Goal: Task Accomplishment & Management: Manage account settings

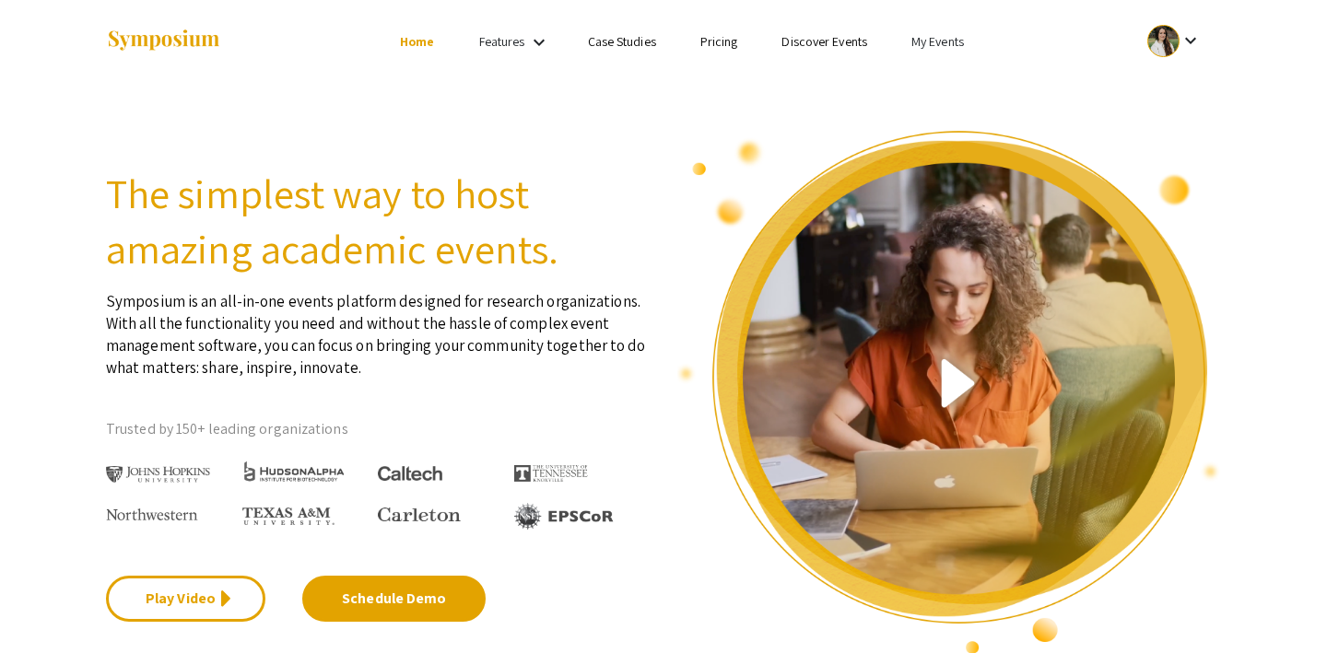
click at [931, 36] on link "My Events" at bounding box center [937, 41] width 53 height 17
click at [938, 79] on button "Events I've organized" at bounding box center [967, 82] width 158 height 44
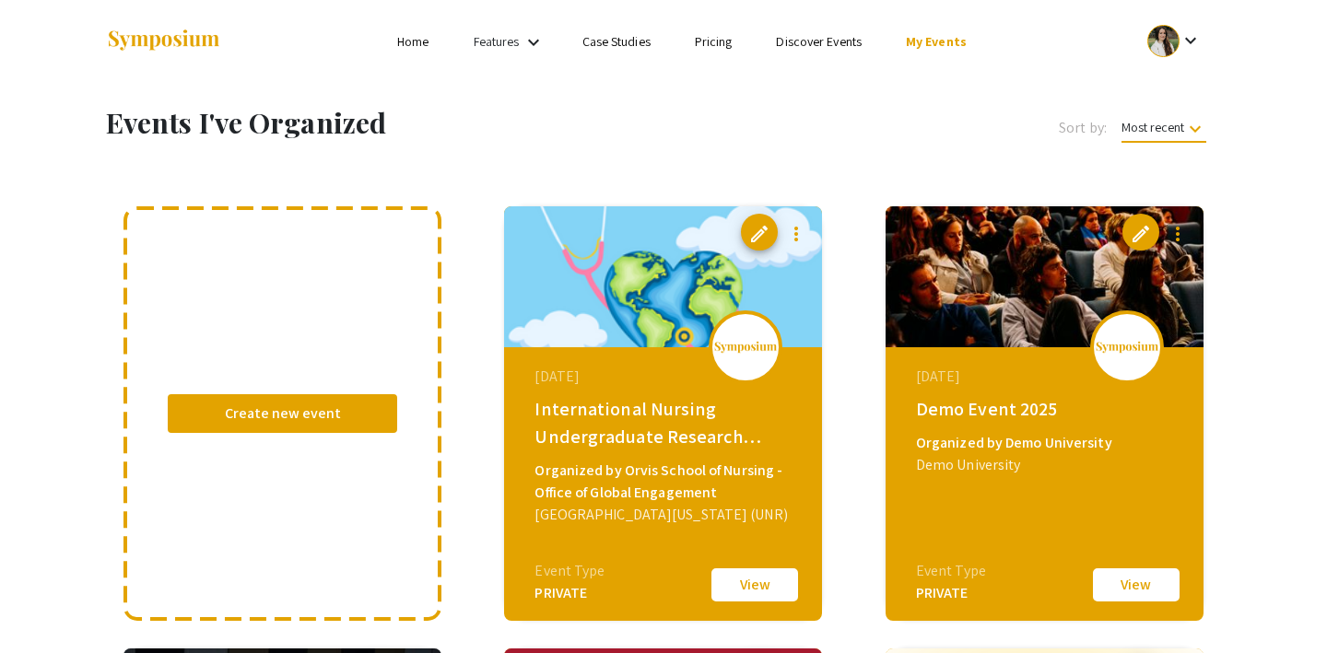
click at [423, 35] on link "Home" at bounding box center [412, 41] width 31 height 17
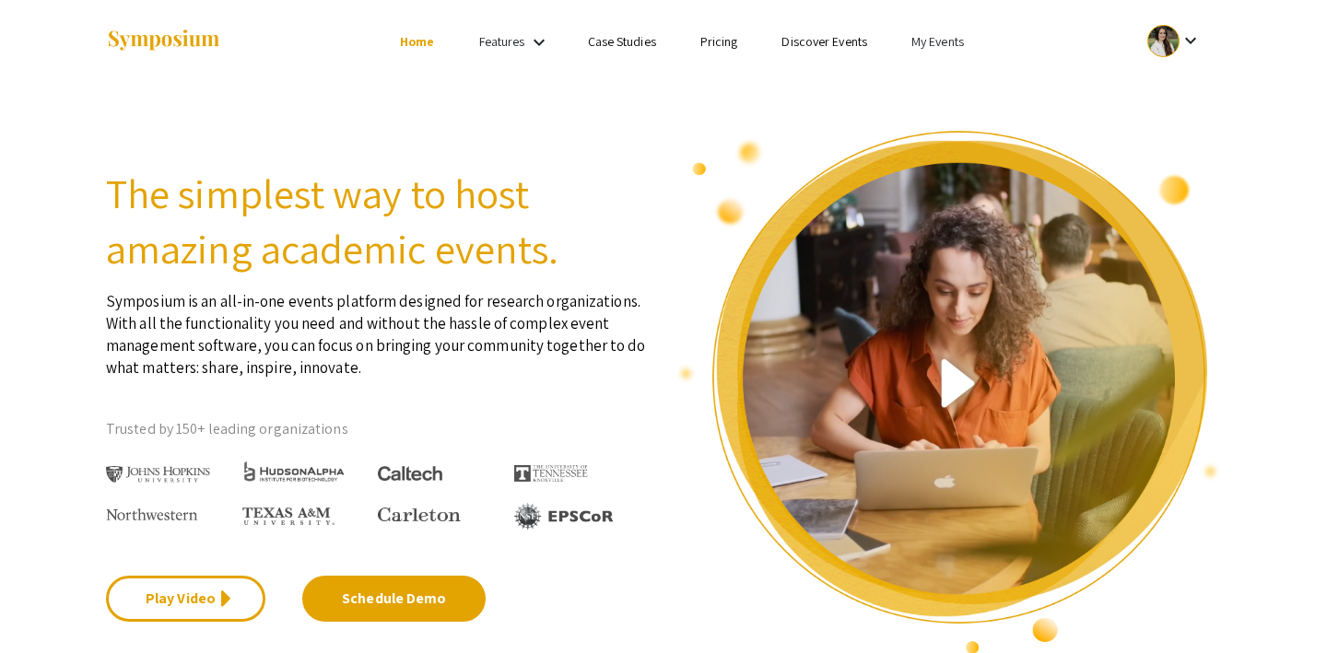
click at [965, 30] on li "My Events" at bounding box center [937, 41] width 97 height 22
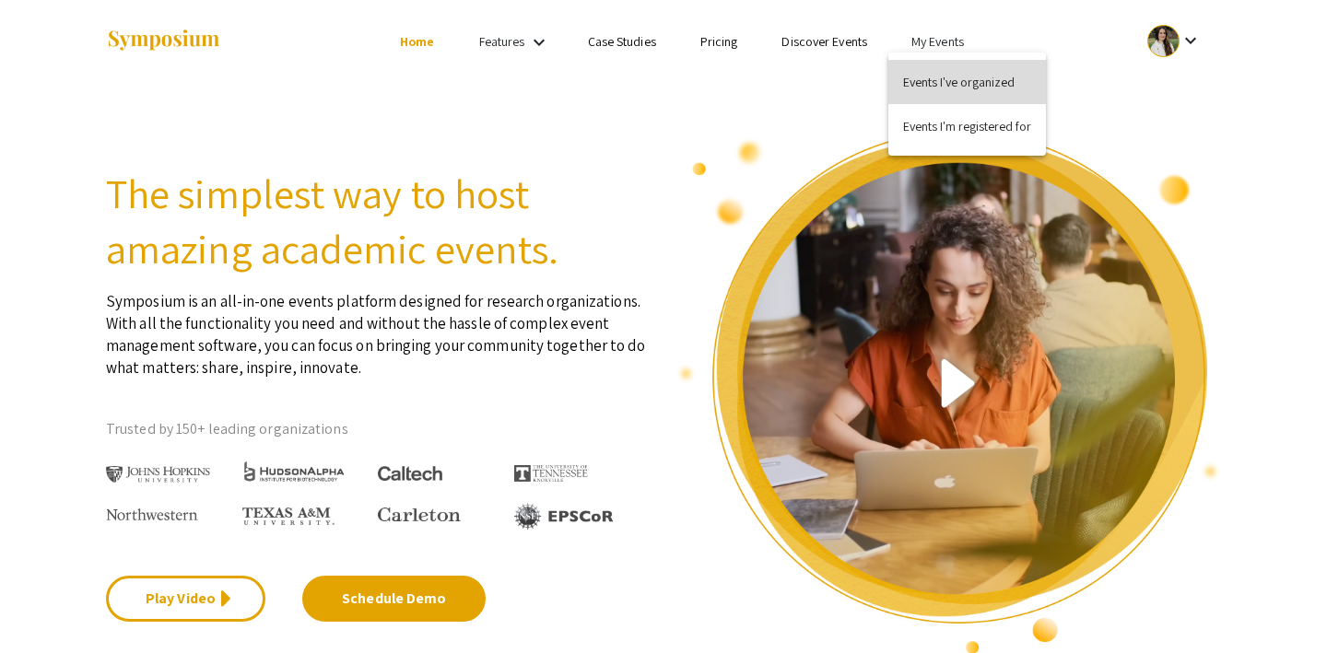
click at [923, 78] on button "Events I've organized" at bounding box center [967, 82] width 158 height 44
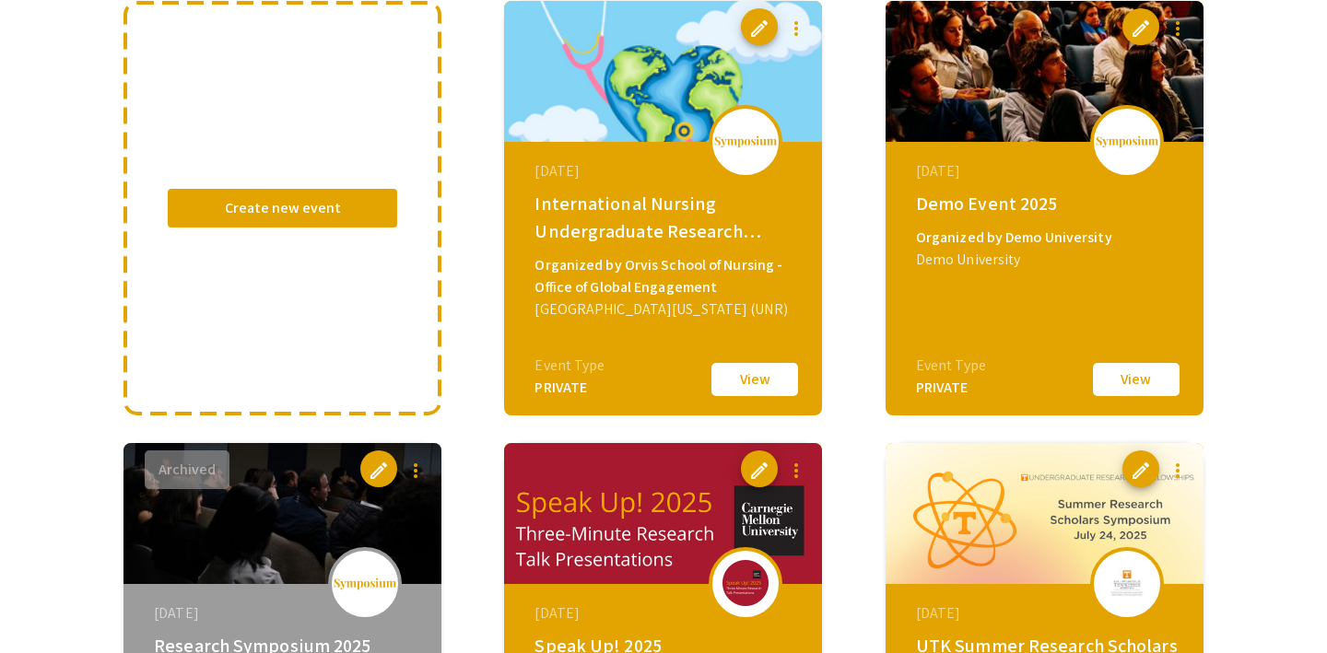
scroll to position [229, 0]
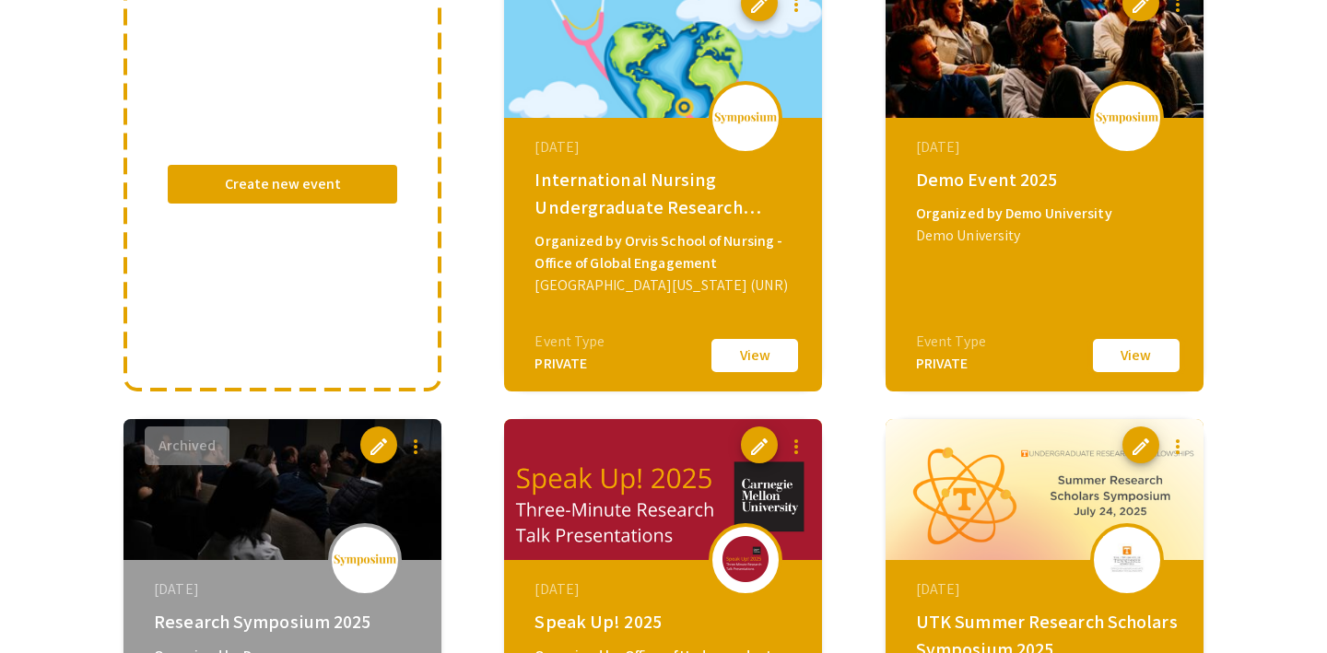
click at [1162, 364] on button "View" at bounding box center [1136, 355] width 92 height 39
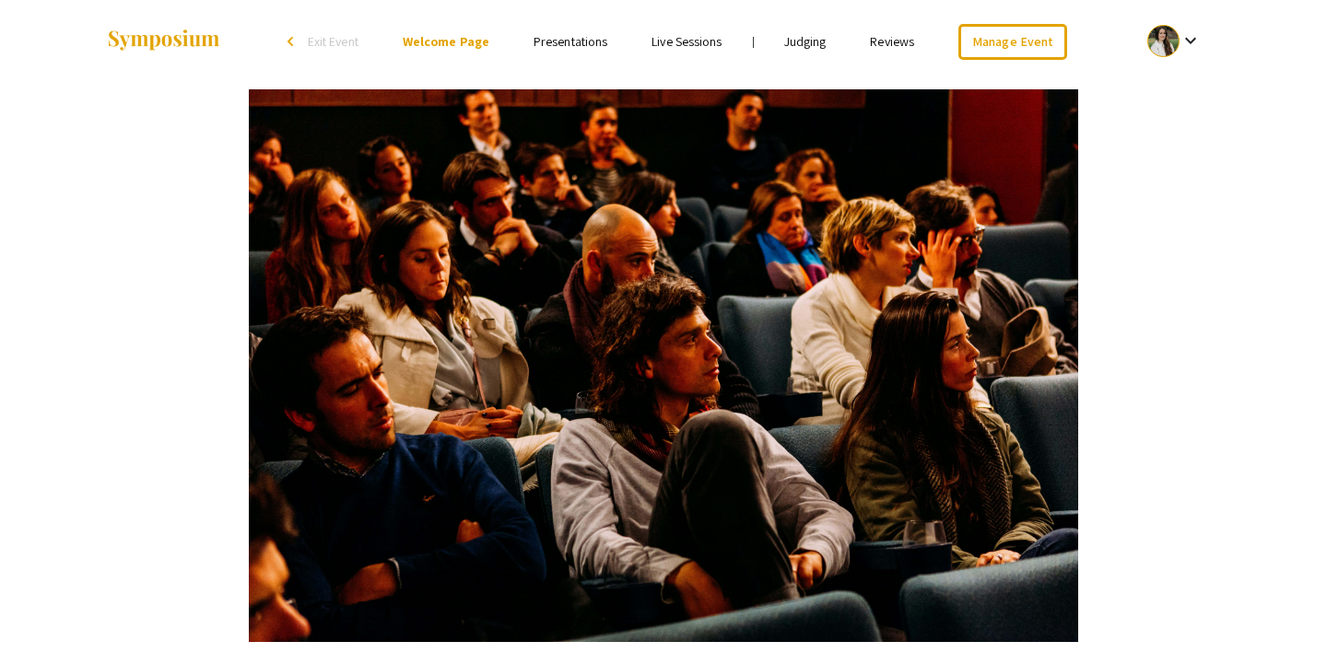
scroll to position [6, 0]
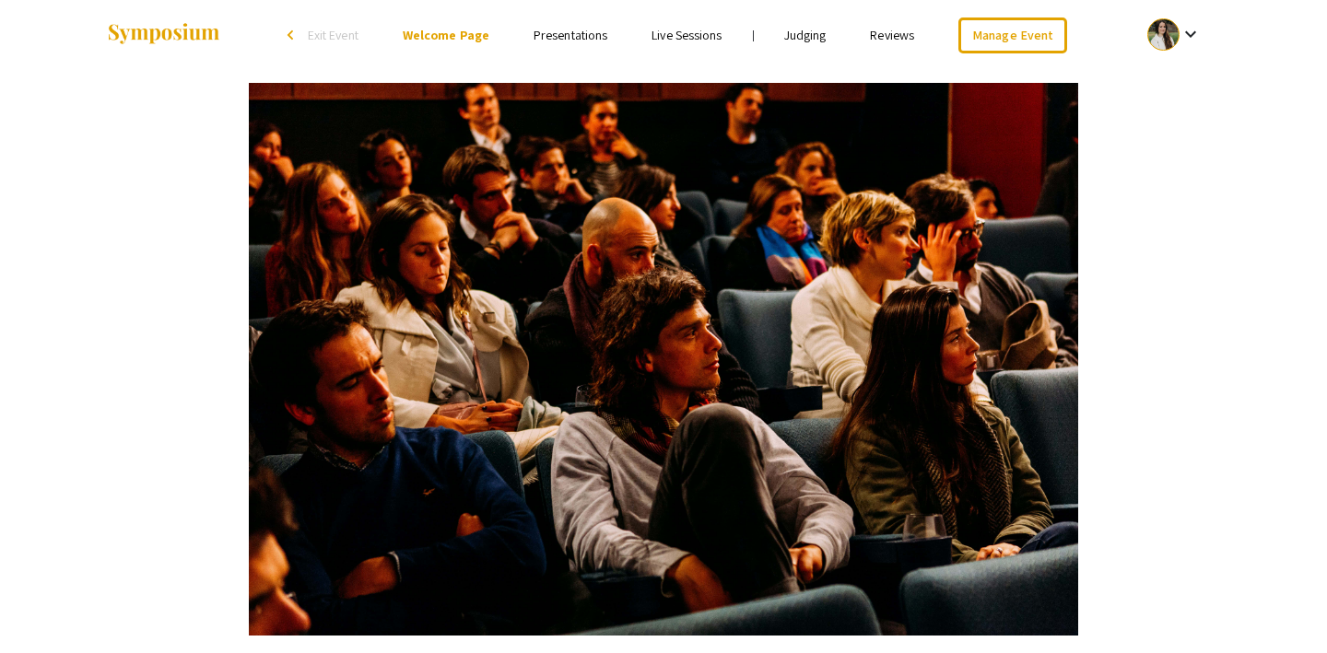
click at [589, 34] on link "Presentations" at bounding box center [570, 35] width 74 height 17
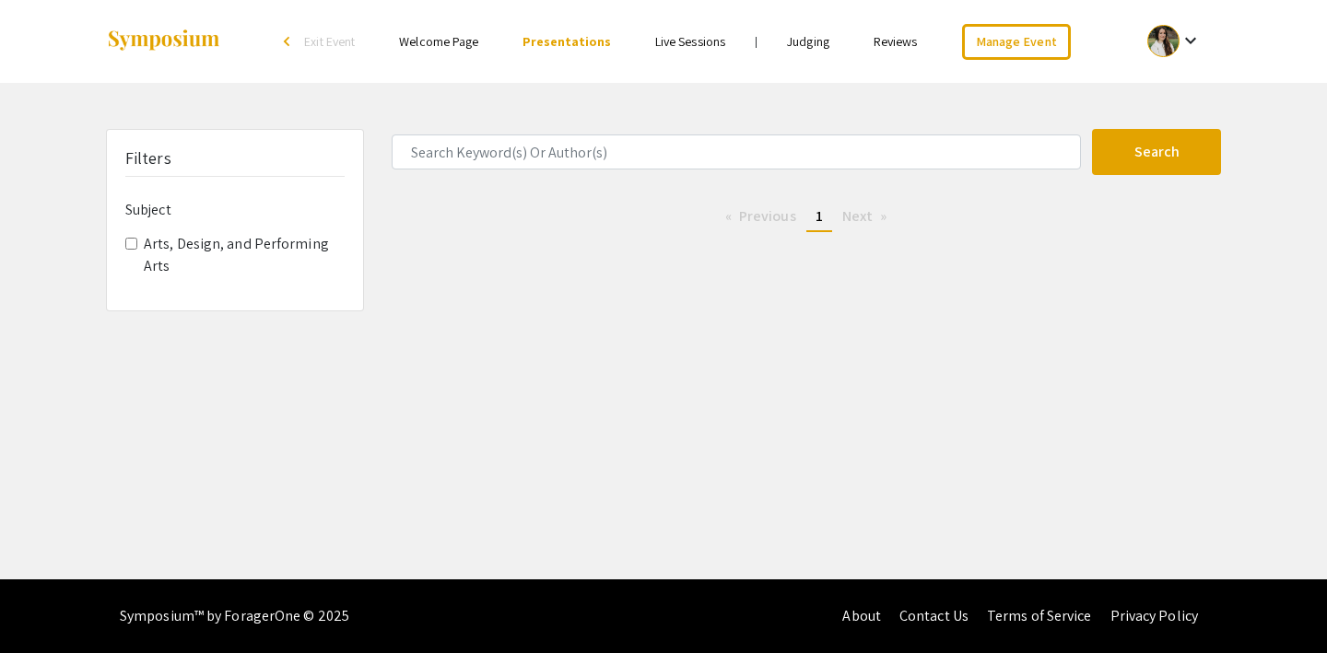
click at [671, 42] on link "Live Sessions" at bounding box center [690, 41] width 70 height 17
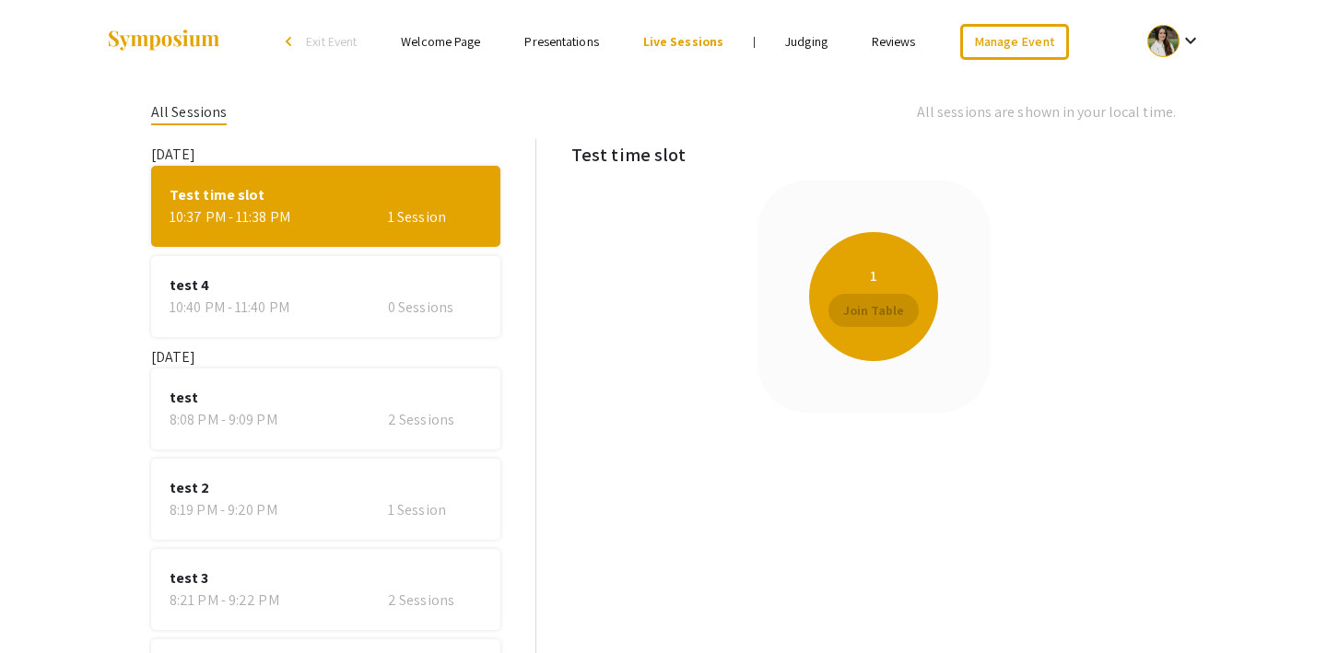
click at [462, 39] on link "Welcome Page" at bounding box center [440, 41] width 79 height 17
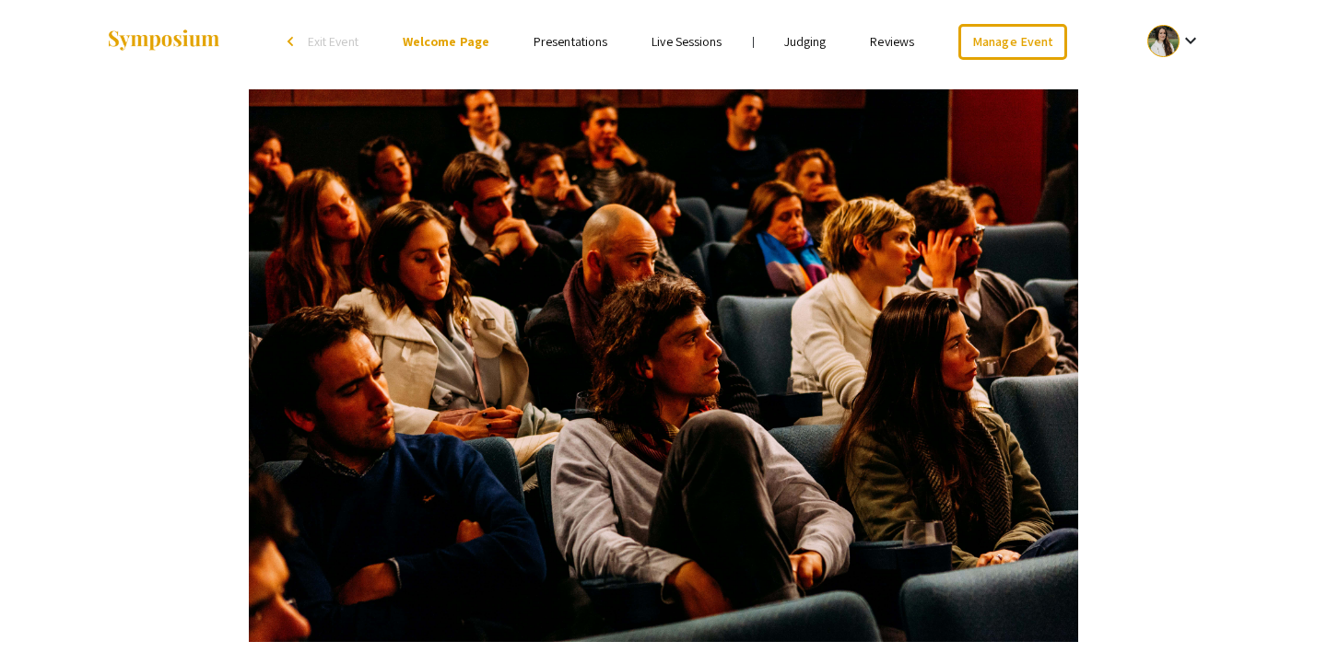
click at [793, 46] on link "Judging" at bounding box center [805, 41] width 42 height 17
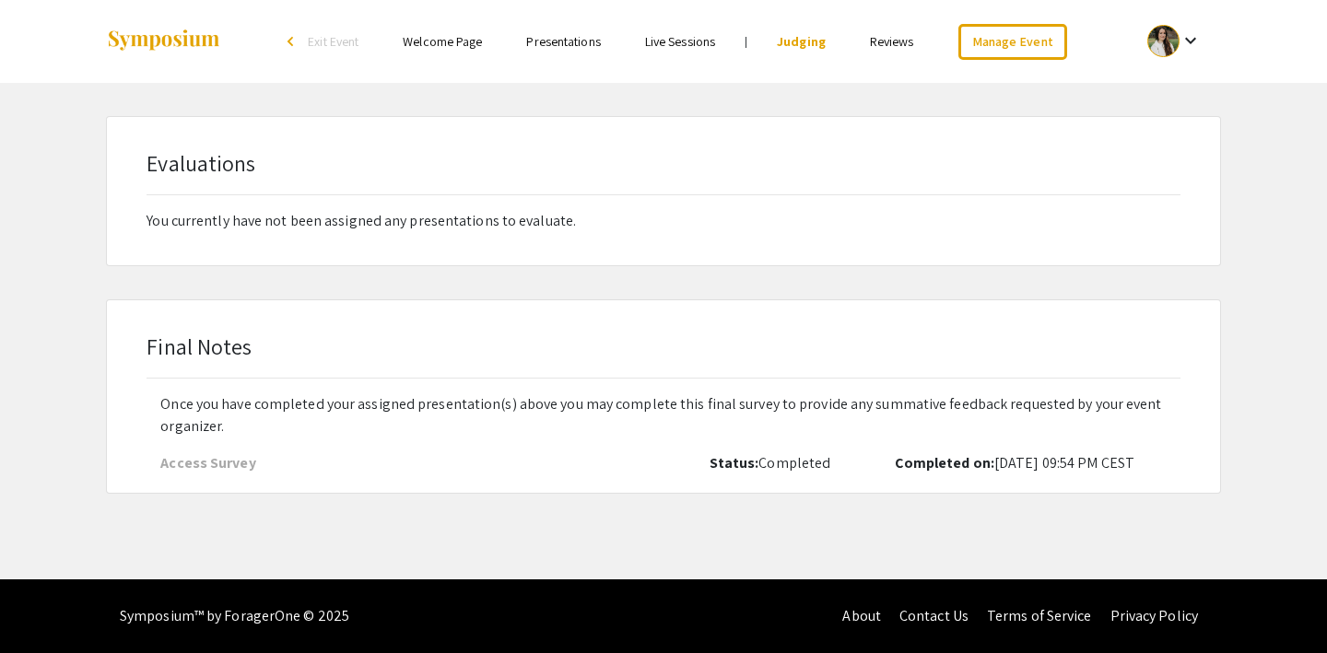
click at [896, 39] on link "Reviews" at bounding box center [892, 41] width 44 height 17
click at [581, 44] on link "Presentations" at bounding box center [563, 41] width 74 height 17
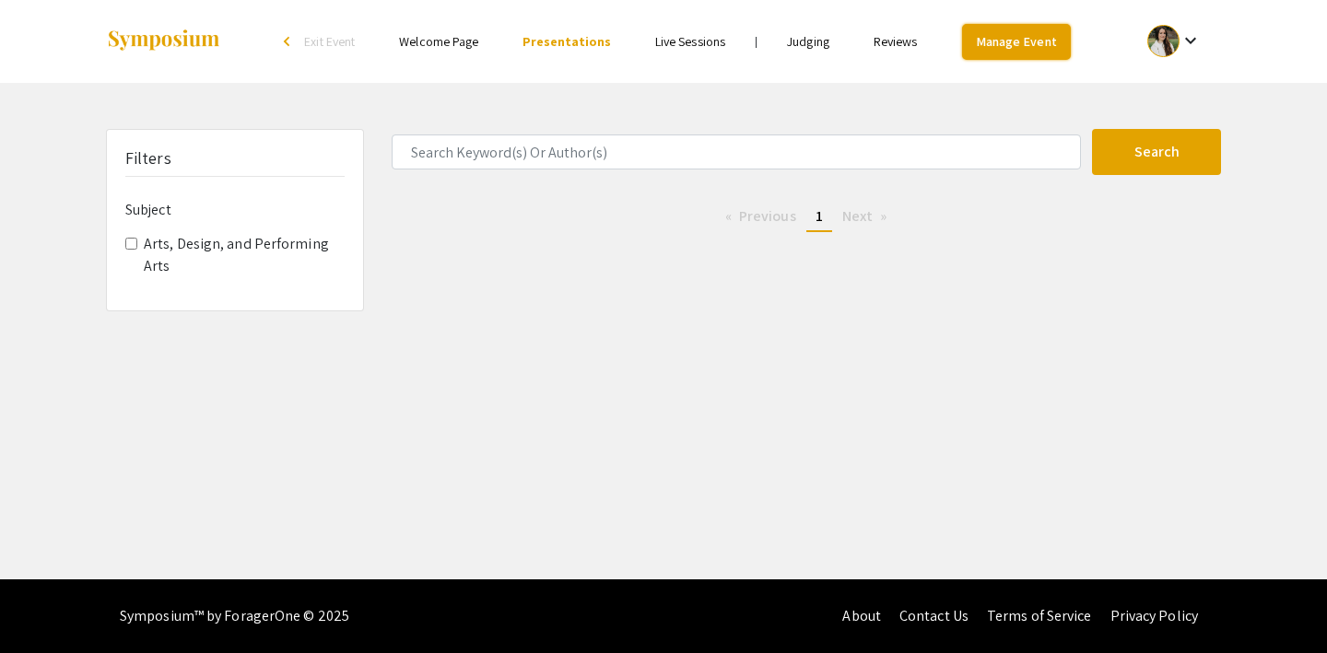
click at [991, 40] on link "Manage Event" at bounding box center [1016, 42] width 109 height 36
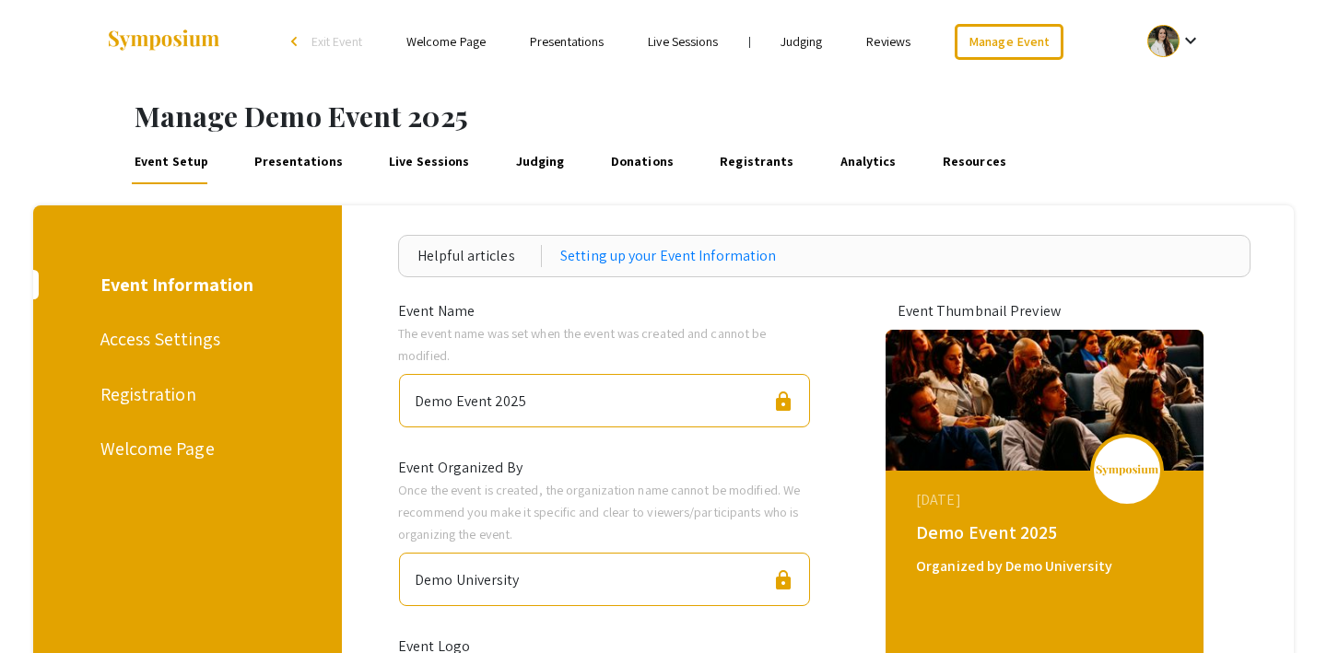
click at [605, 269] on div "Helpful articles Setting up your Event Information" at bounding box center [824, 256] width 852 height 42
click at [600, 251] on link "Setting up your Event Information" at bounding box center [668, 256] width 216 height 22
click at [717, 165] on link "Registrants" at bounding box center [757, 162] width 80 height 44
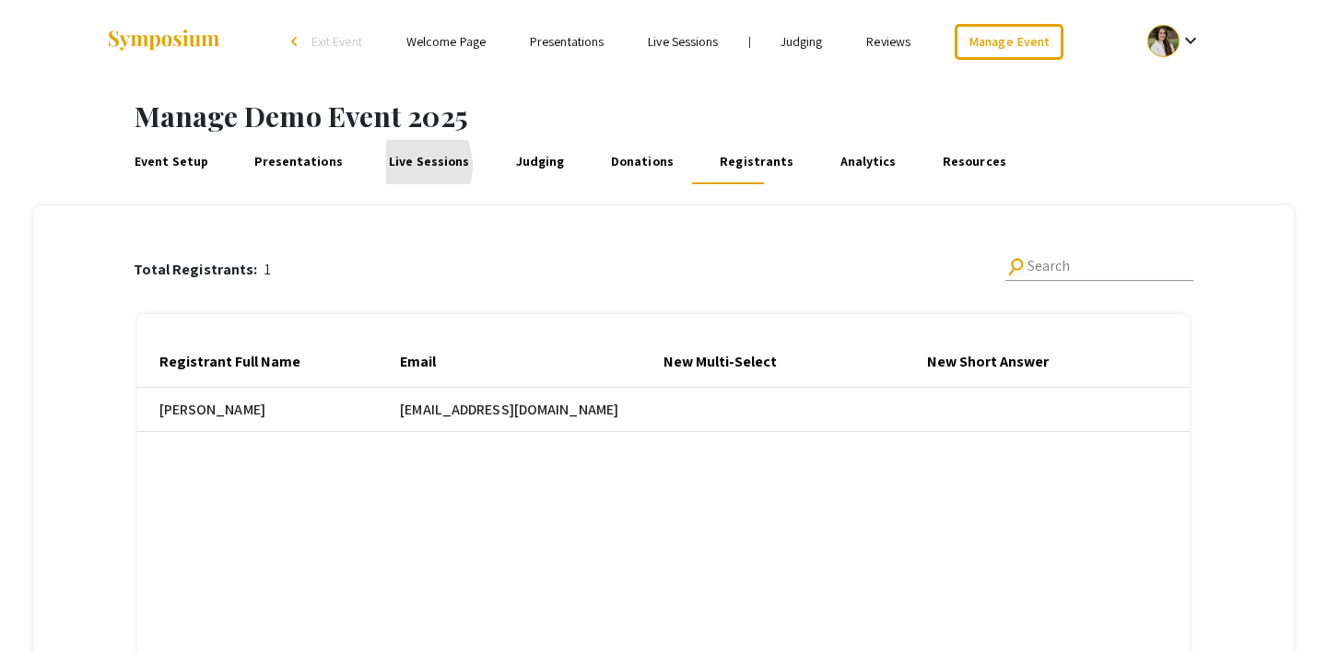
click at [391, 166] on link "Live Sessions" at bounding box center [430, 162] width 88 height 44
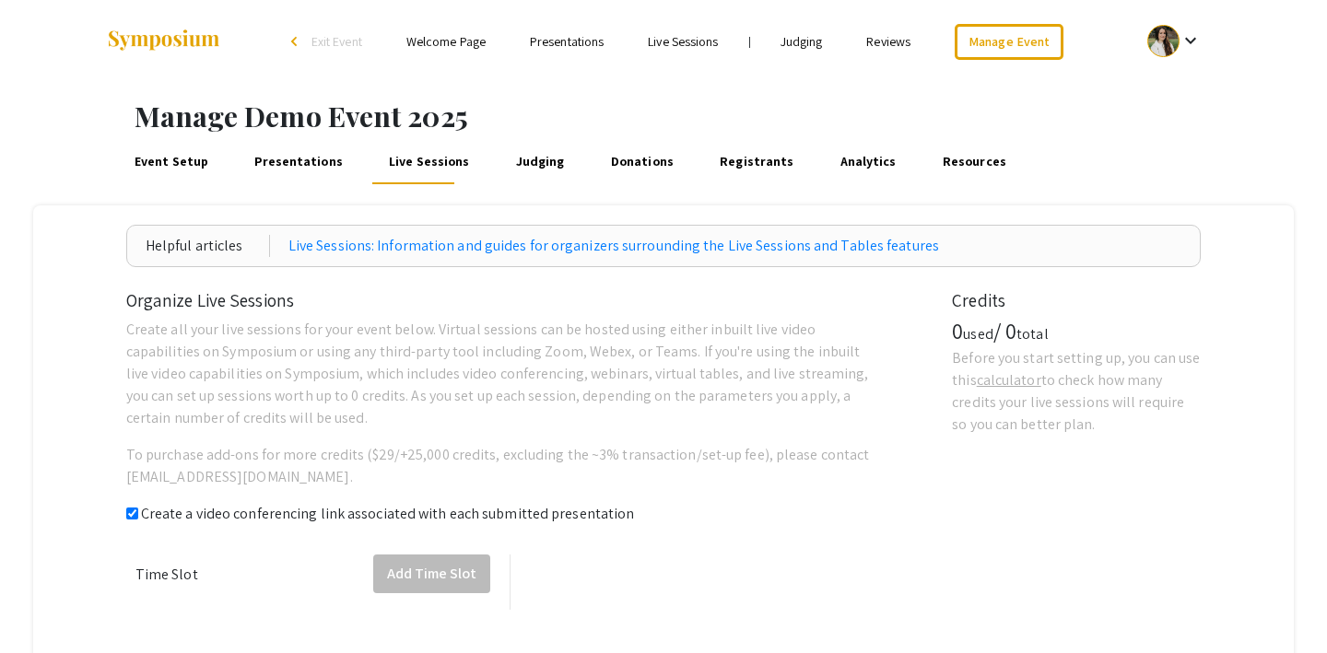
checkbox input "true"
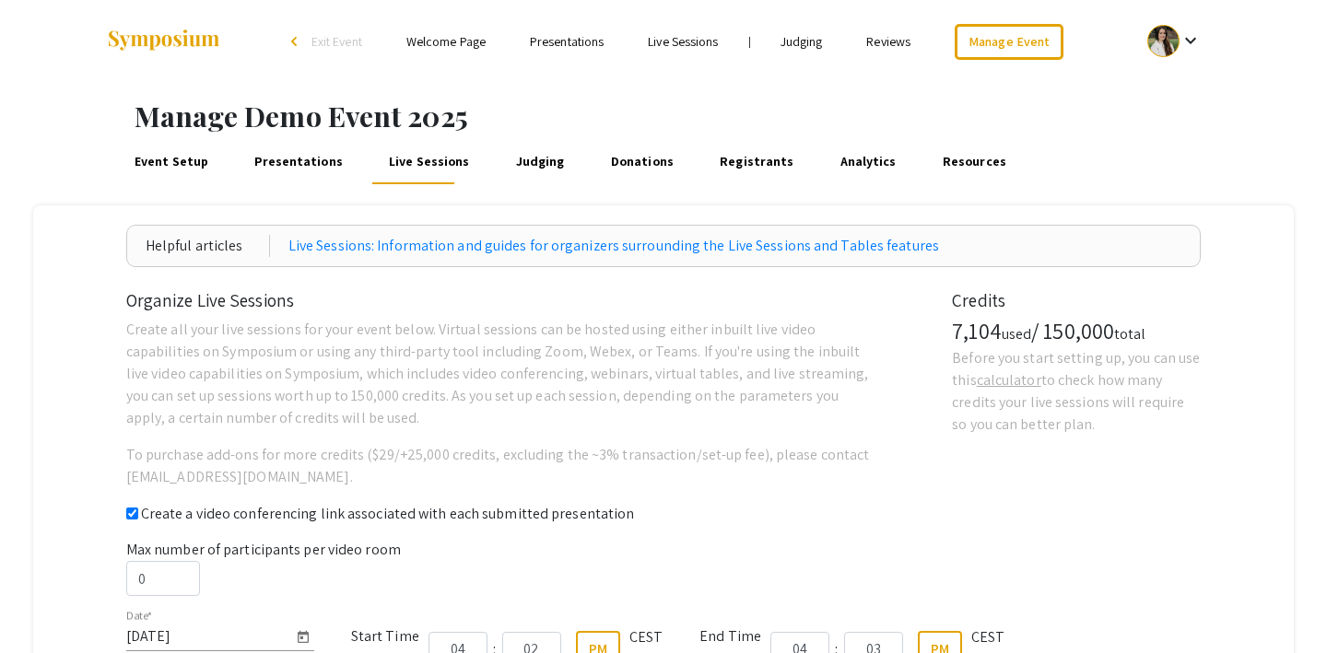
click at [291, 168] on link "Presentations" at bounding box center [299, 162] width 95 height 44
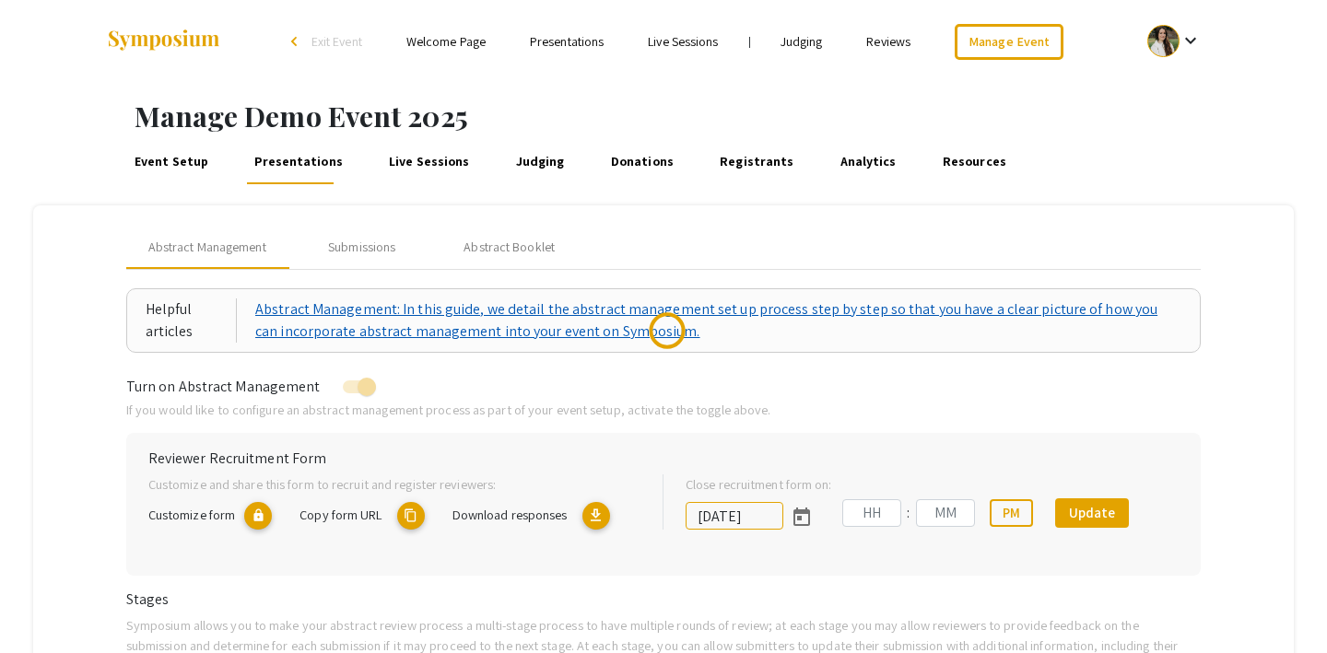
type input "[DATE]"
type input "07"
type input "00"
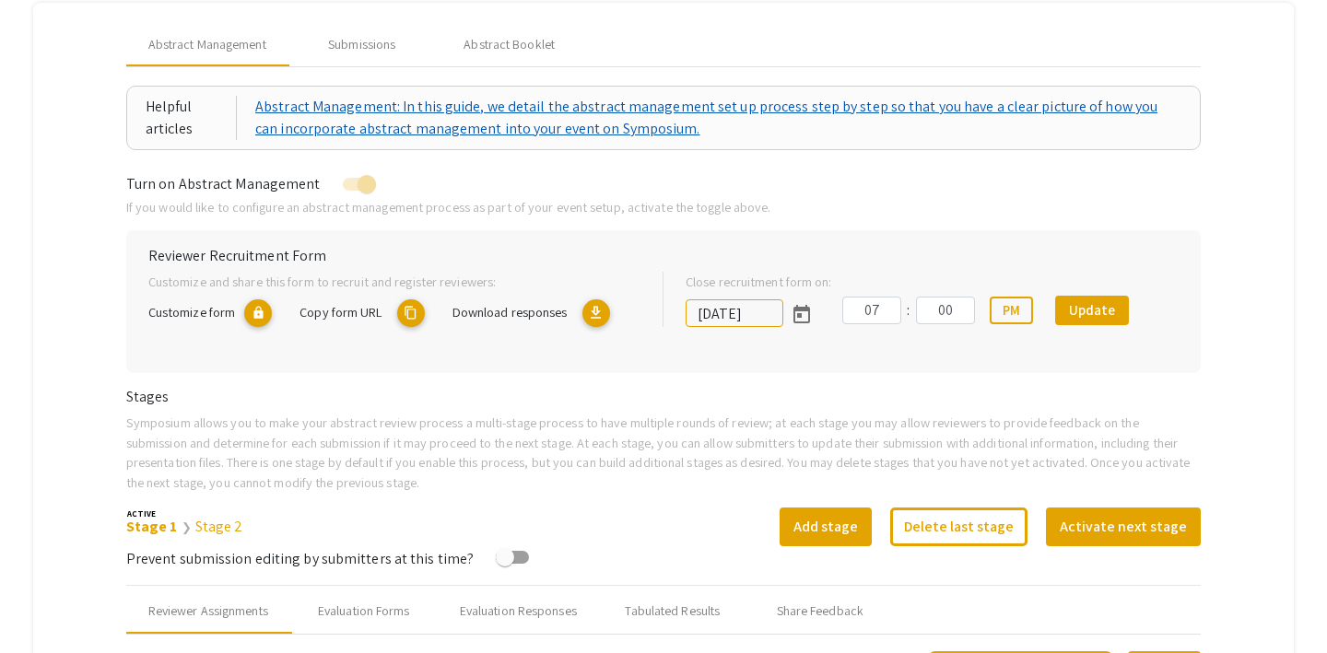
scroll to position [188, 0]
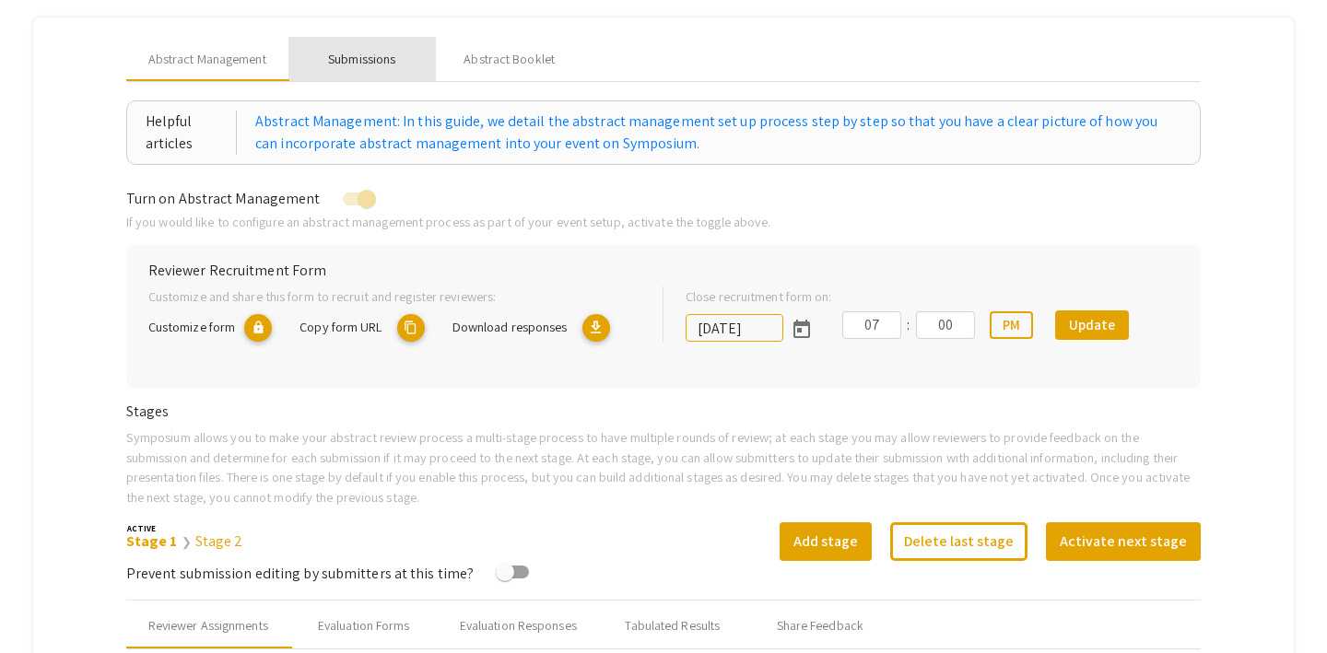
click at [358, 55] on div "Submissions" at bounding box center [361, 59] width 67 height 19
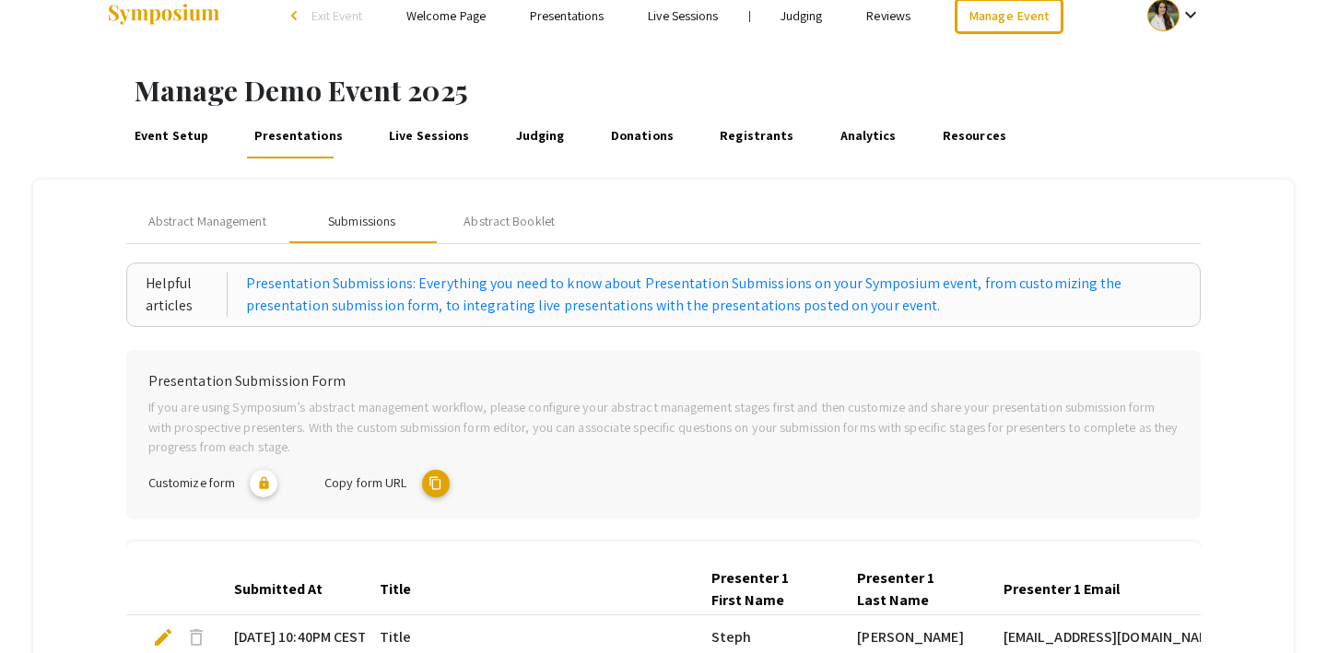
scroll to position [0, 0]
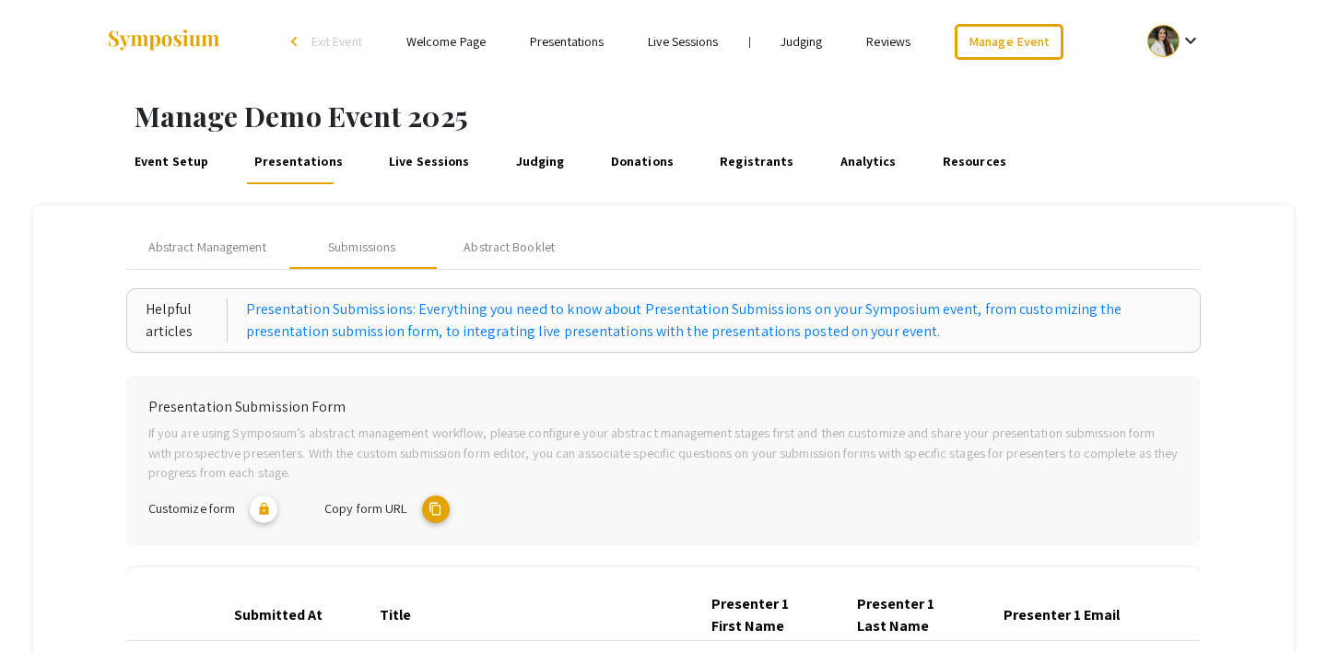
click at [152, 157] on link "Event Setup" at bounding box center [171, 162] width 80 height 44
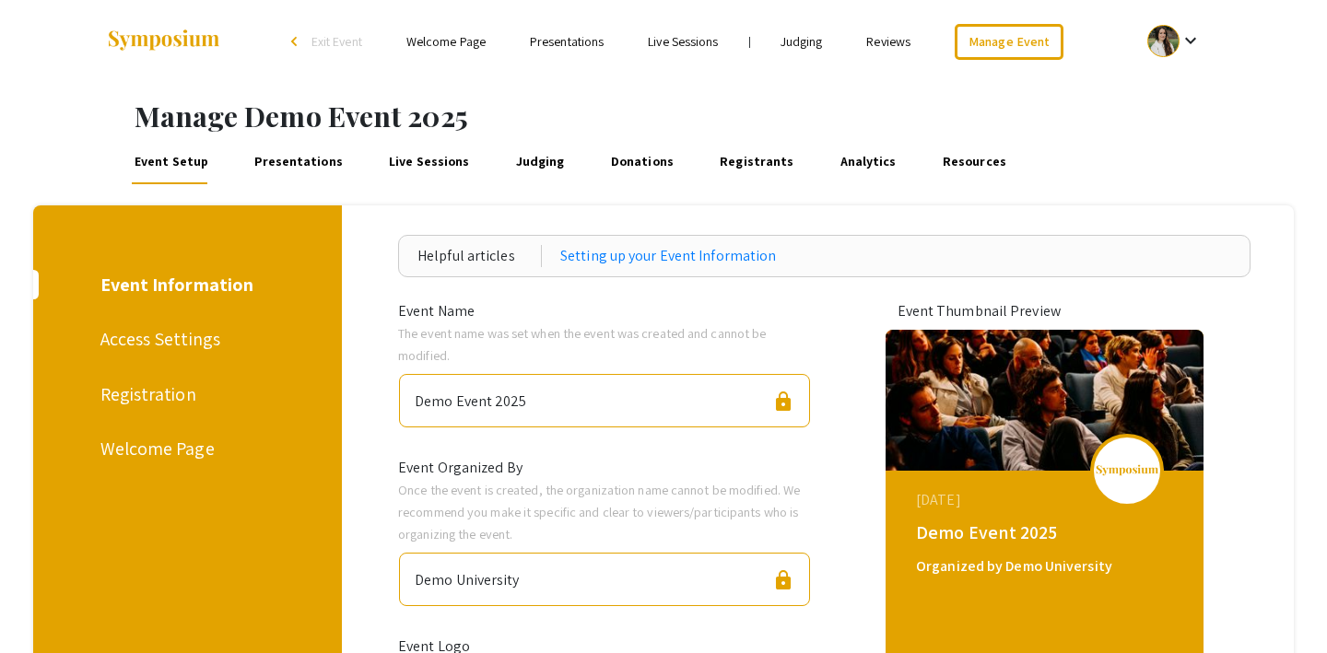
click at [147, 401] on div "Registration" at bounding box center [184, 395] width 169 height 28
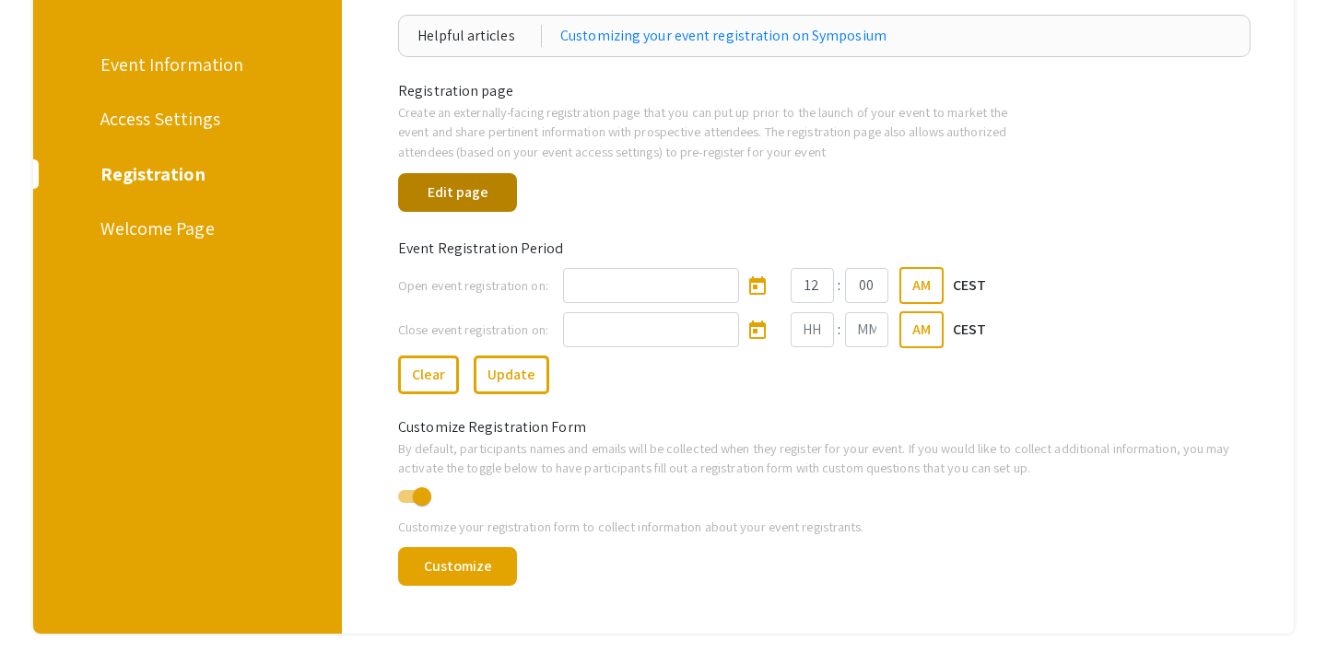
scroll to position [308, 0]
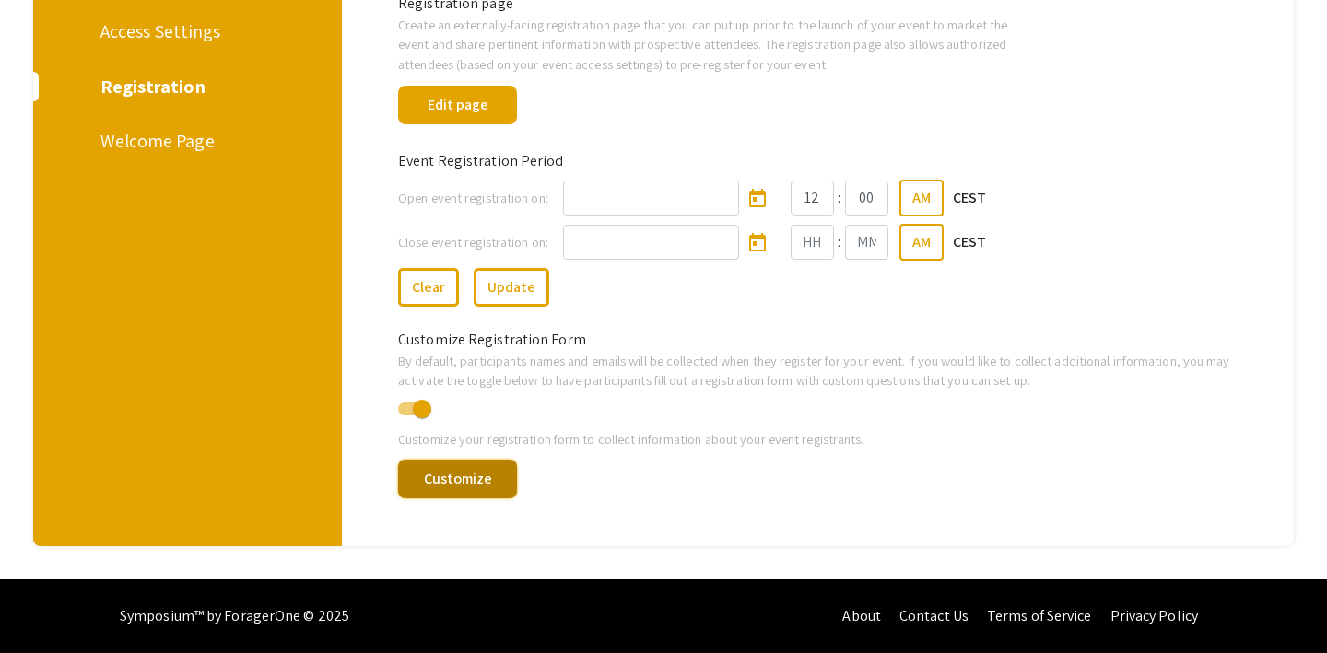
click at [432, 495] on button "Customize" at bounding box center [457, 479] width 119 height 39
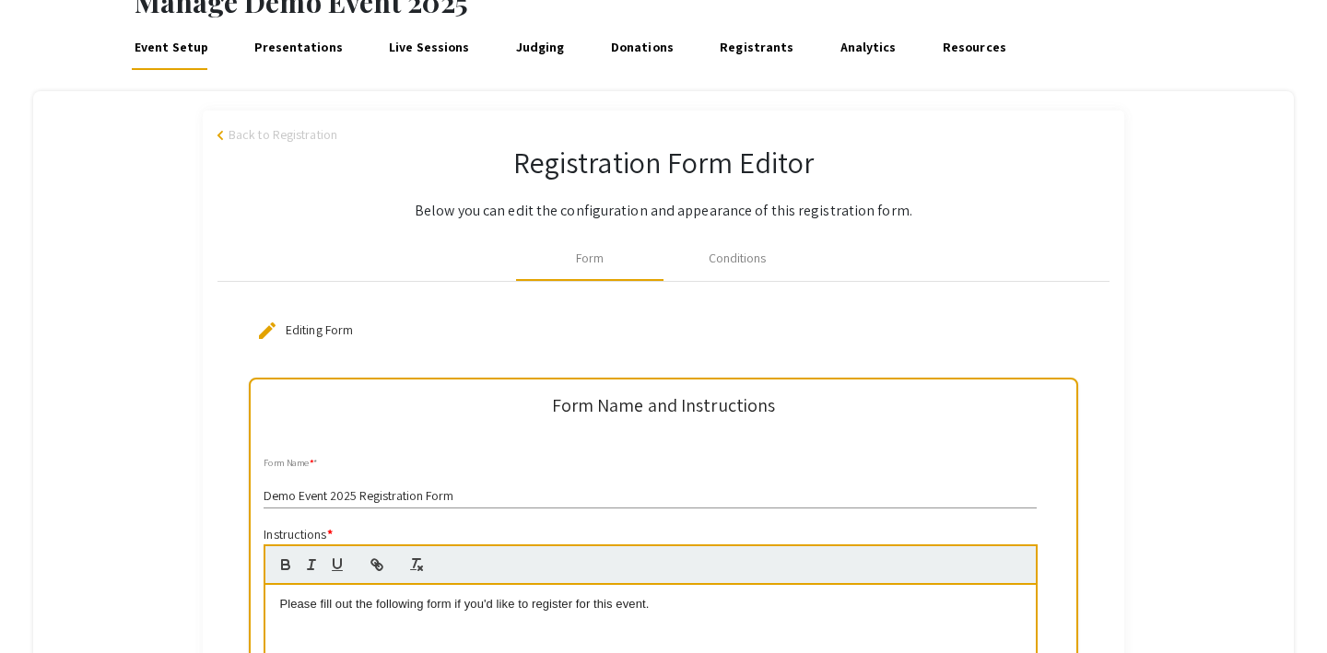
scroll to position [103, 0]
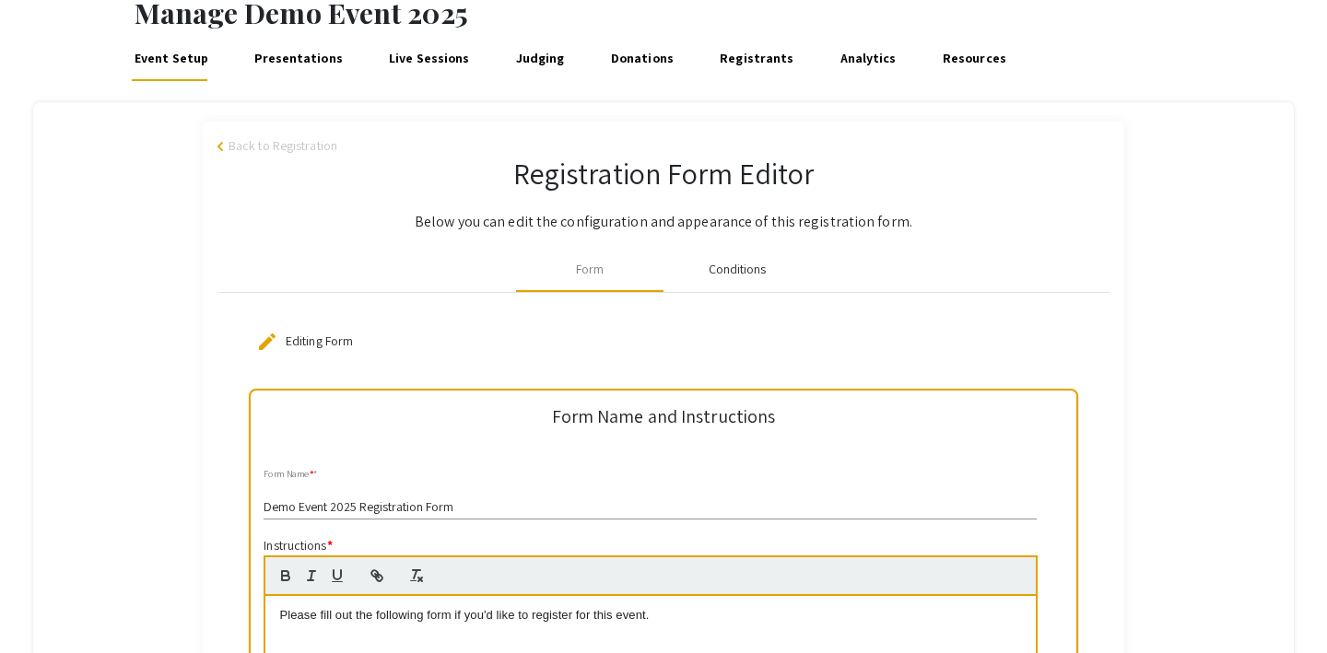
click at [746, 272] on div "Conditions" at bounding box center [738, 269] width 58 height 19
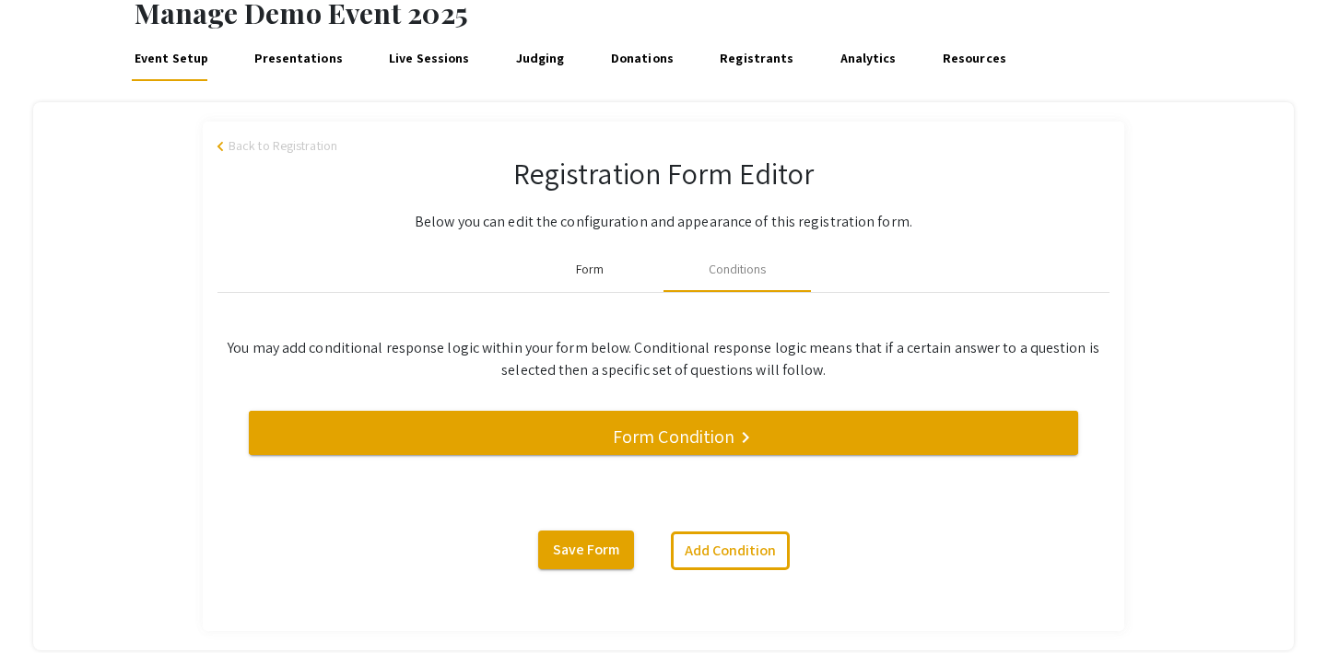
click at [583, 278] on div "Form" at bounding box center [590, 269] width 28 height 19
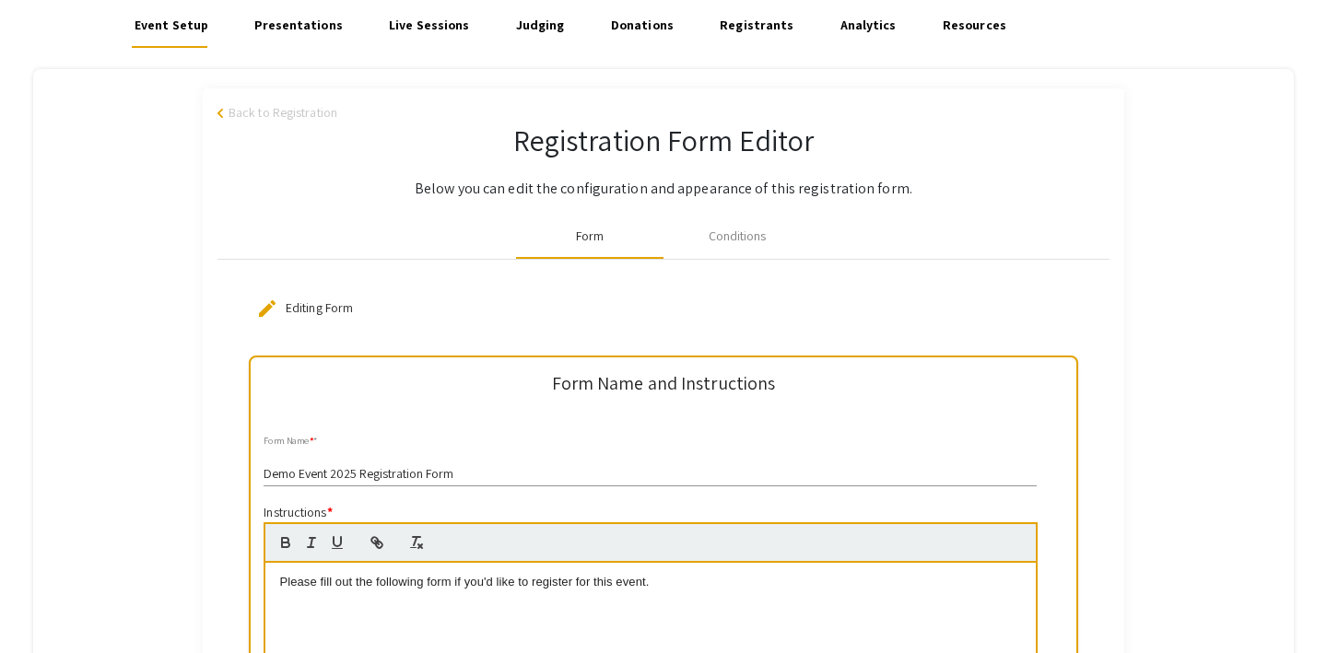
scroll to position [135, 0]
click at [269, 118] on span "Back to Registration" at bounding box center [283, 114] width 109 height 19
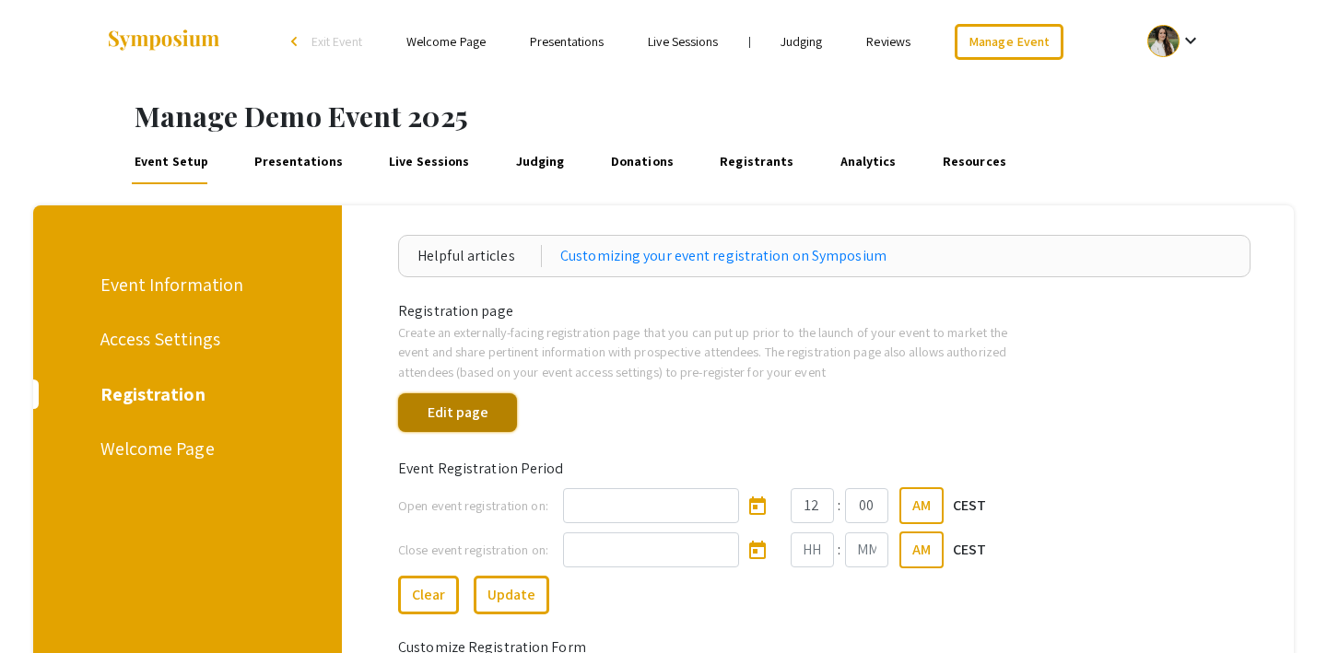
click at [436, 417] on button "Edit page" at bounding box center [457, 412] width 119 height 39
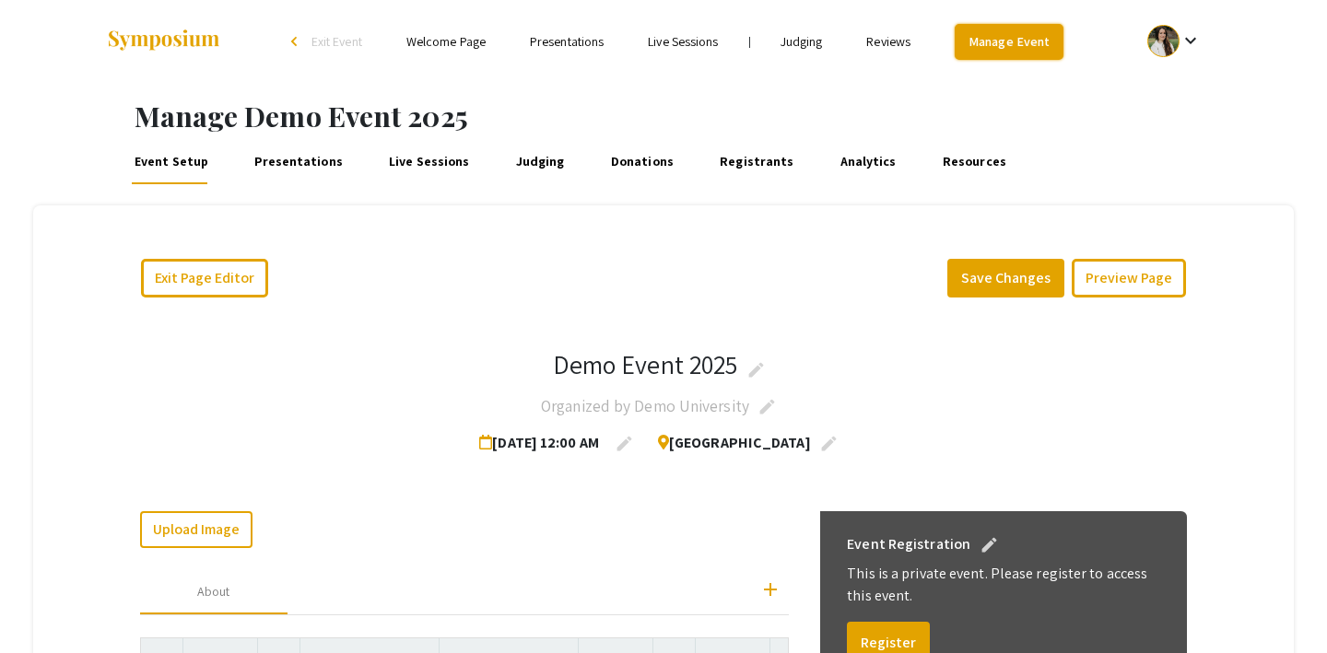
click at [1006, 39] on link "Manage Event" at bounding box center [1009, 42] width 109 height 36
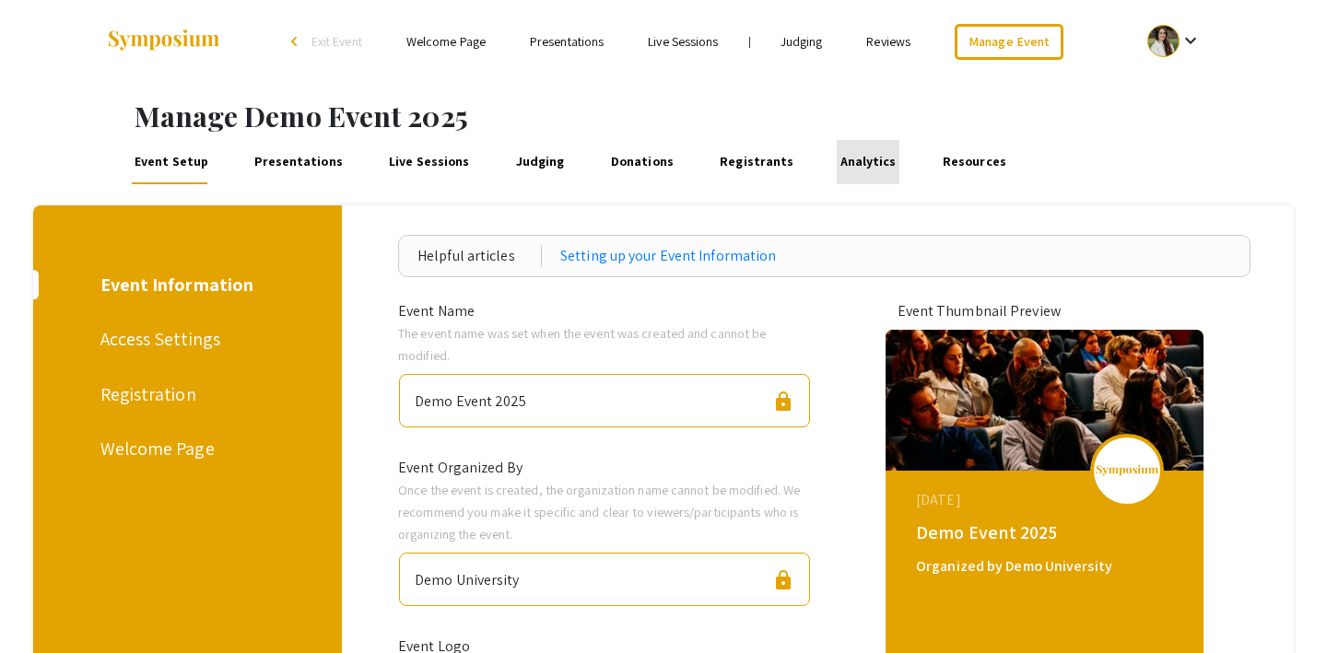
click at [843, 154] on link "Analytics" at bounding box center [868, 162] width 63 height 44
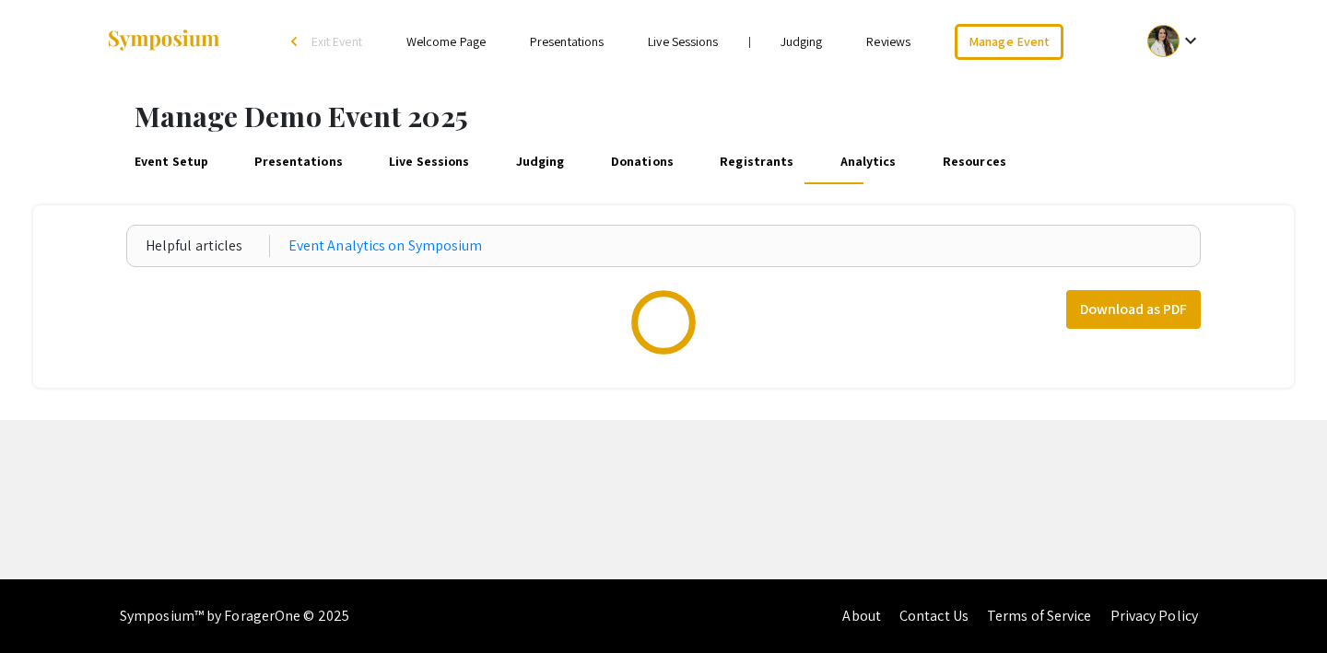
click at [639, 158] on link "Donations" at bounding box center [641, 162] width 69 height 44
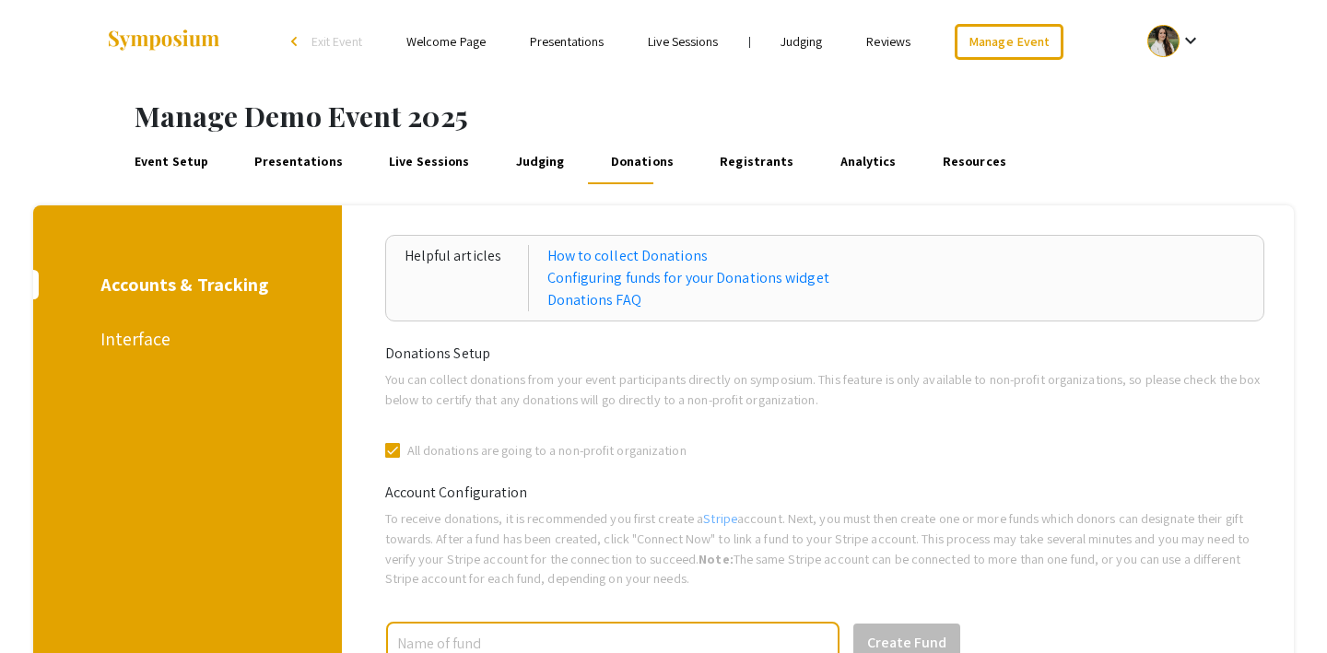
click at [291, 167] on link "Presentations" at bounding box center [299, 162] width 95 height 44
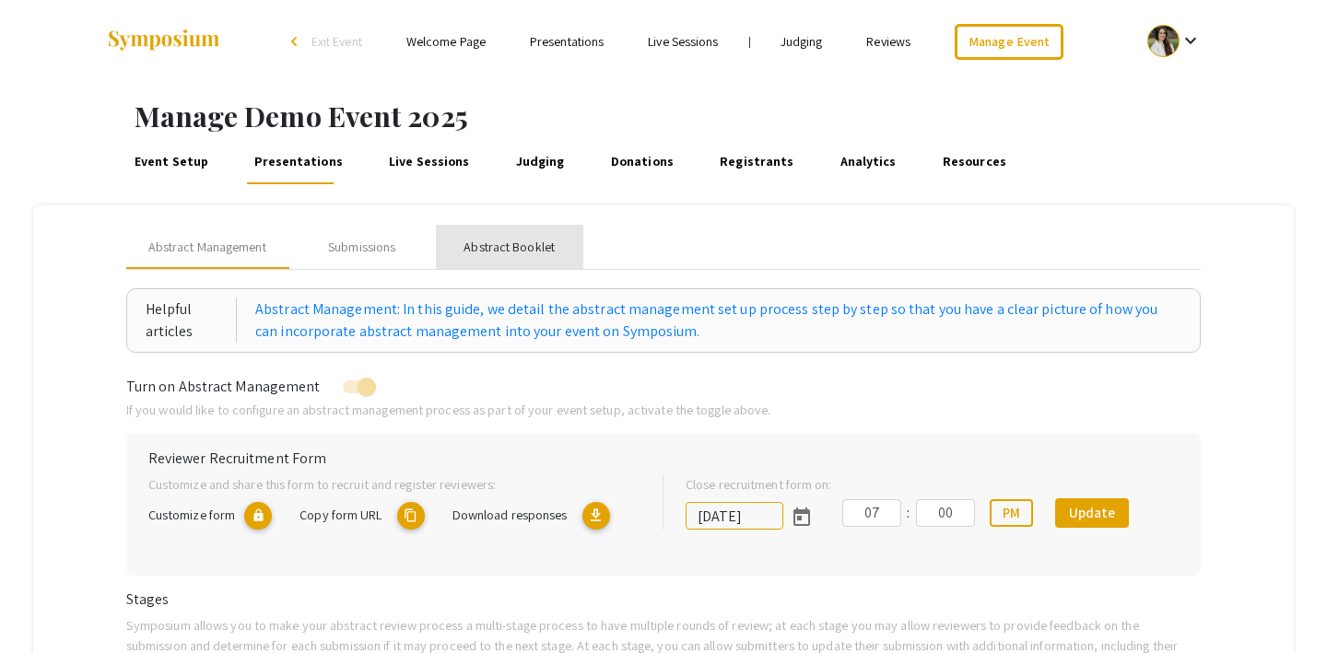
click at [486, 255] on div "Abstract Booklet" at bounding box center [508, 247] width 91 height 19
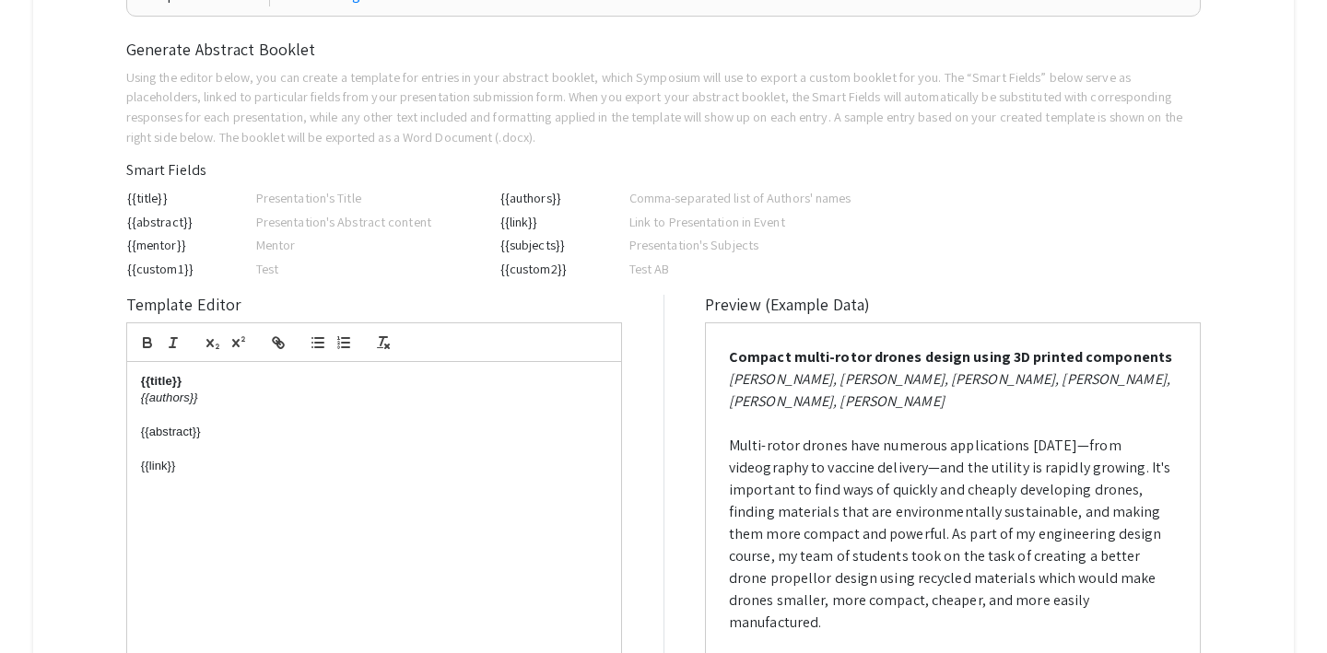
scroll to position [544, 0]
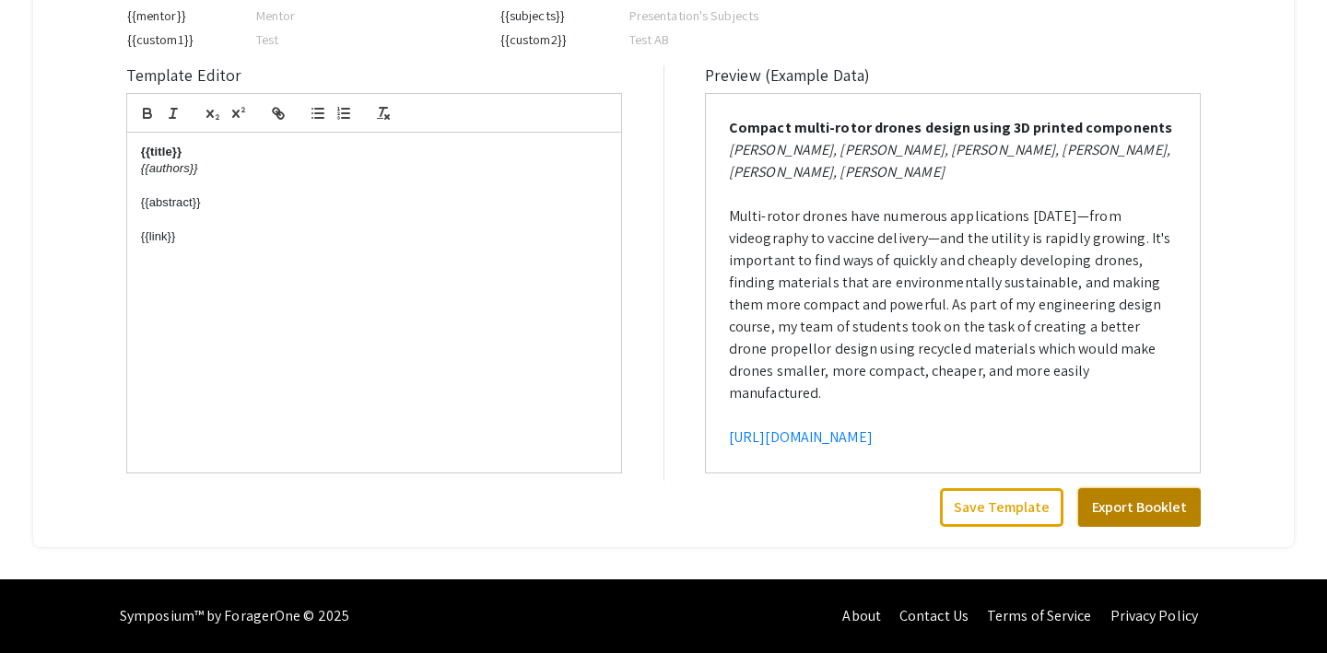
click at [1108, 509] on button "Export Booklet" at bounding box center [1139, 507] width 123 height 39
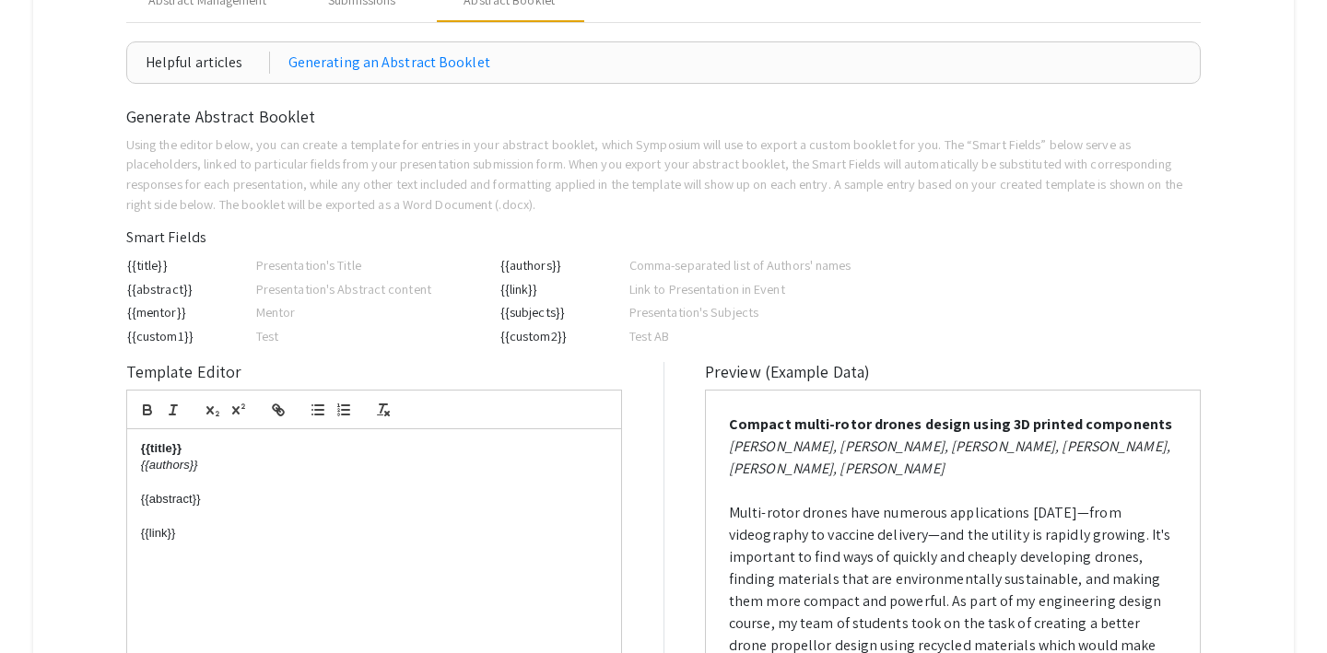
scroll to position [0, 0]
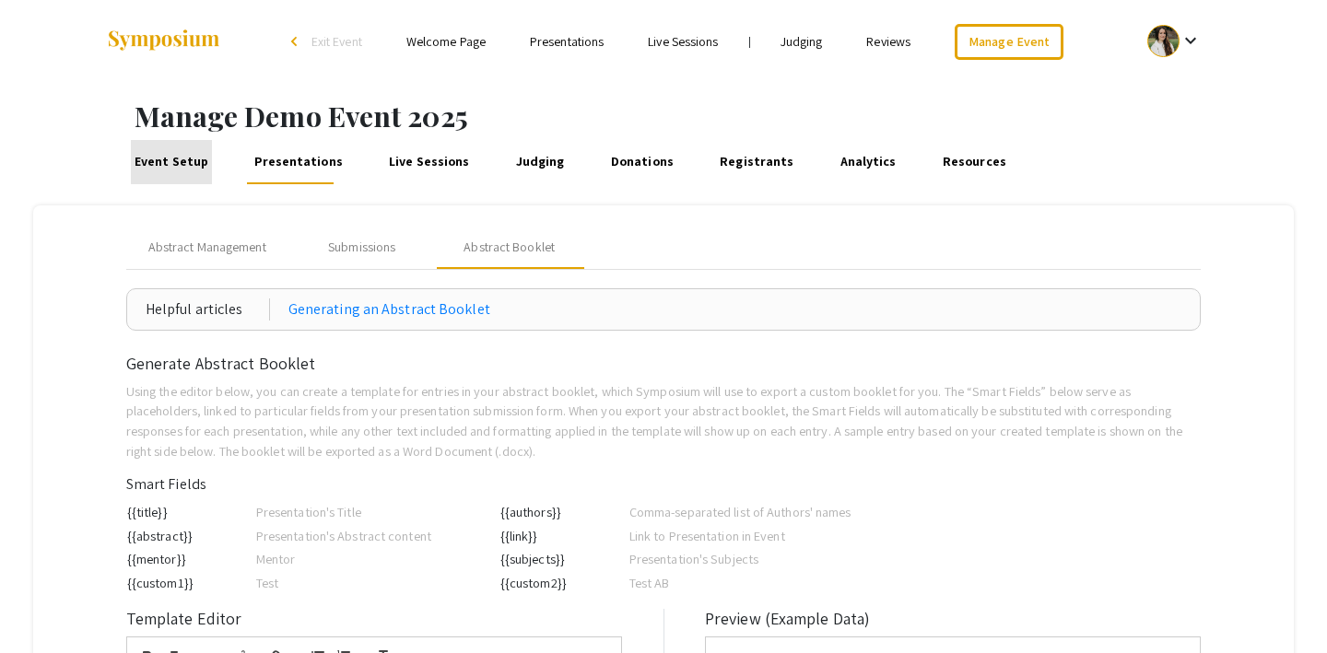
click at [181, 158] on link "Event Setup" at bounding box center [171, 162] width 80 height 44
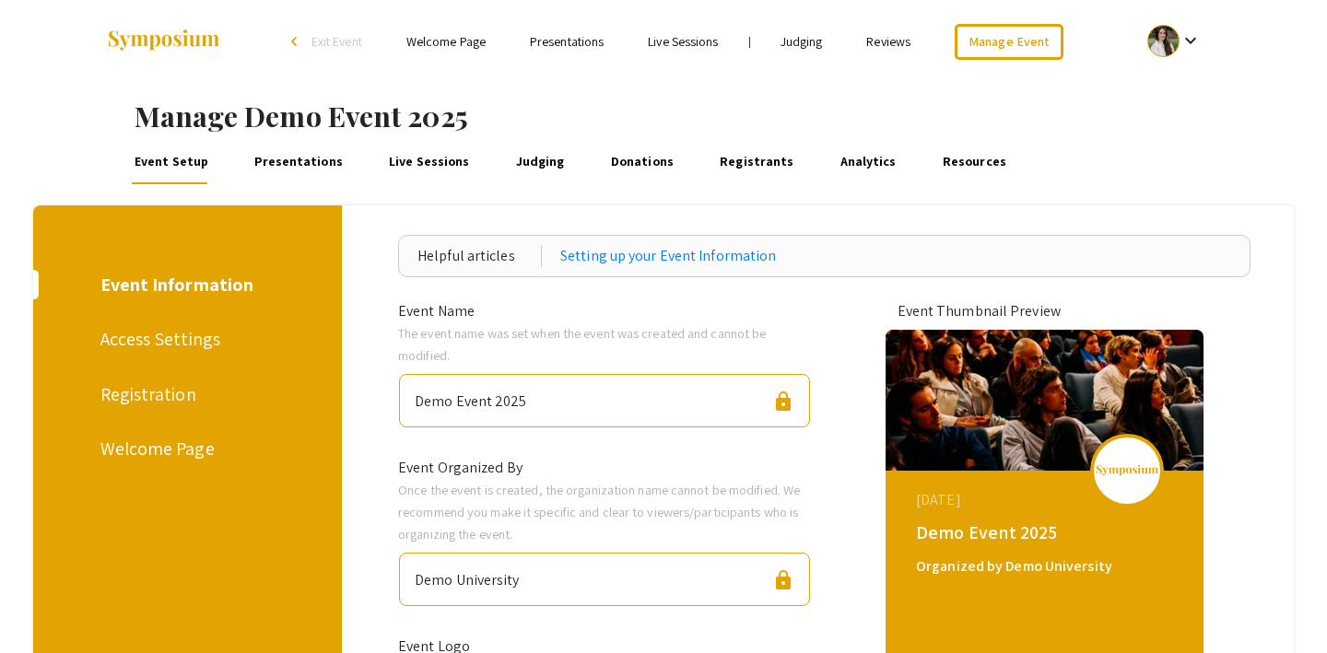
click at [317, 150] on link "Presentations" at bounding box center [299, 162] width 95 height 44
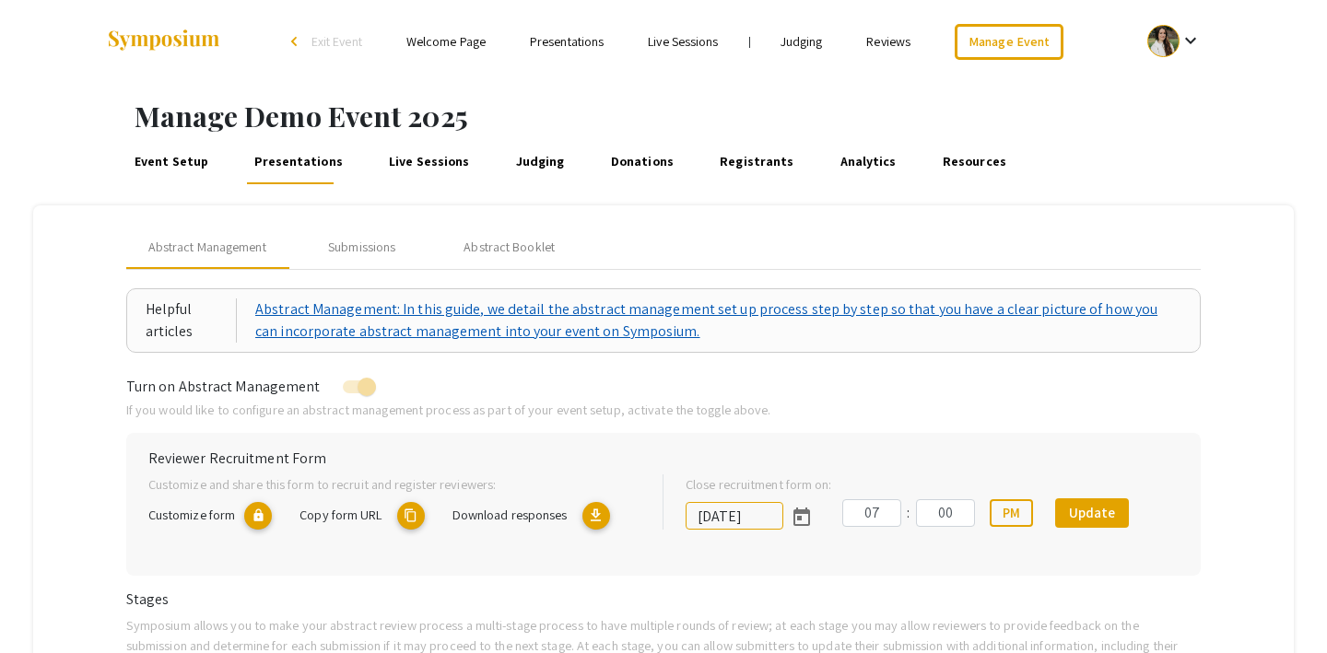
scroll to position [26, 0]
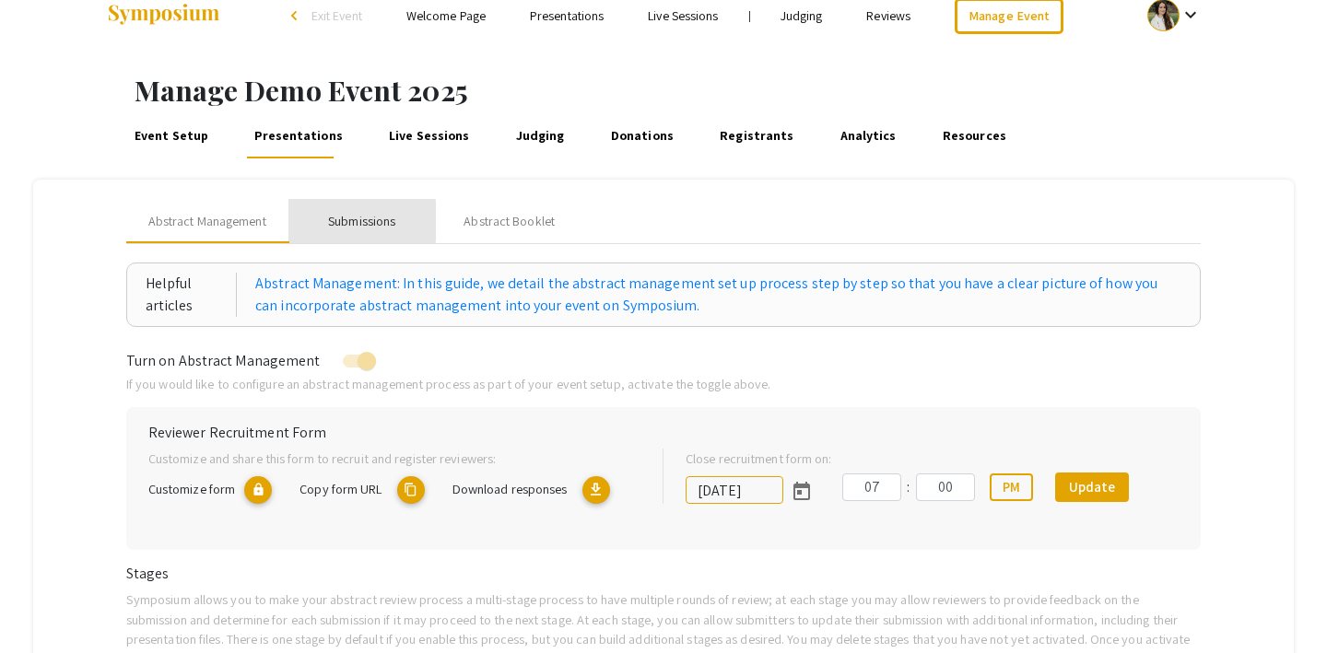
click at [362, 221] on div "Submissions" at bounding box center [361, 221] width 67 height 19
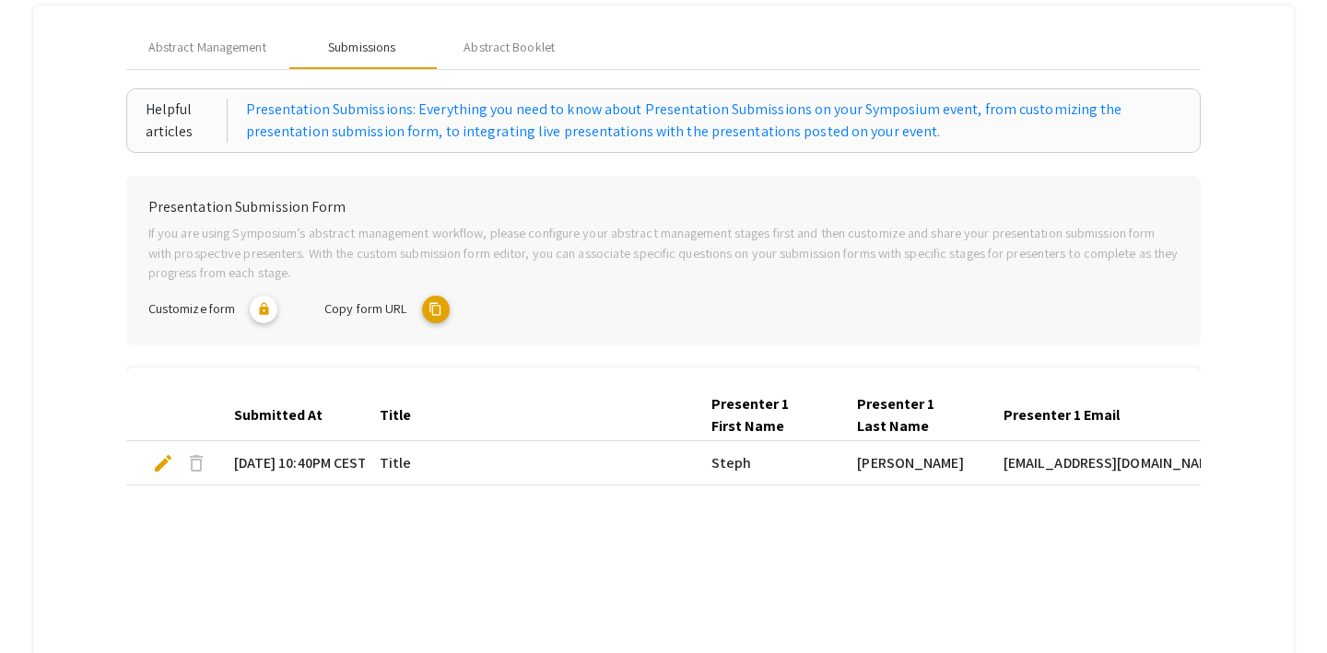
scroll to position [201, 0]
click at [431, 312] on mat-icon "content_copy" at bounding box center [436, 309] width 28 height 28
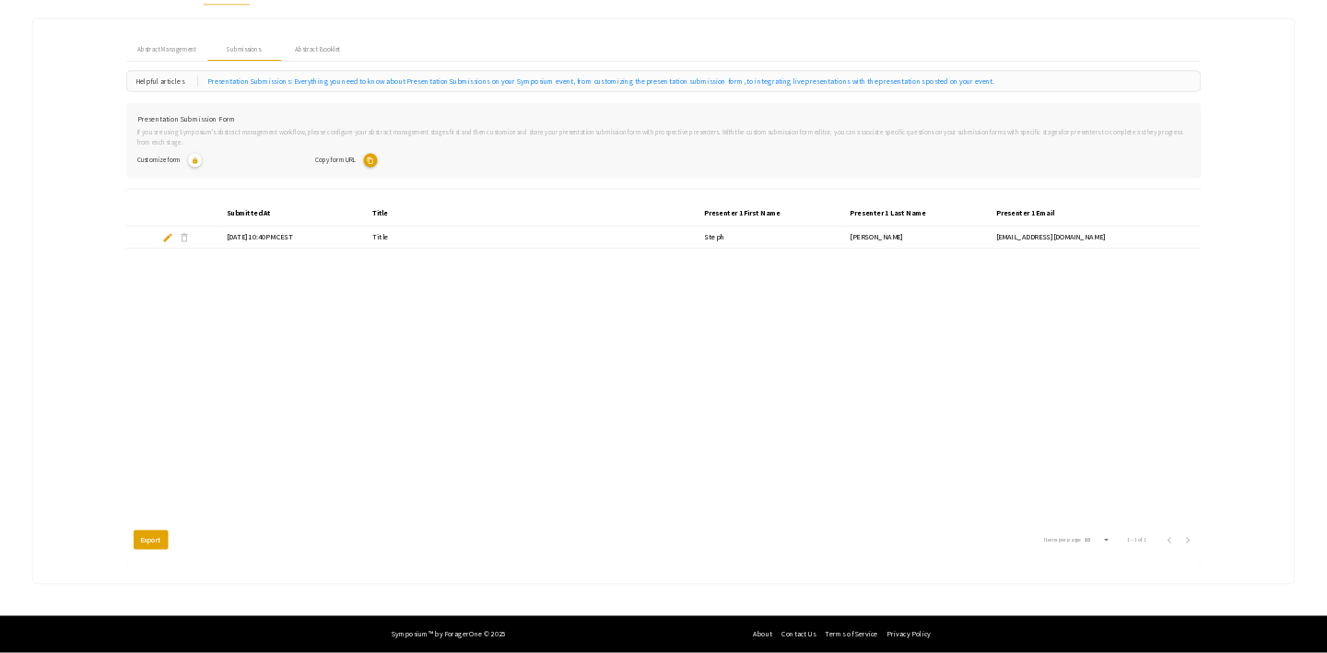
scroll to position [0, 0]
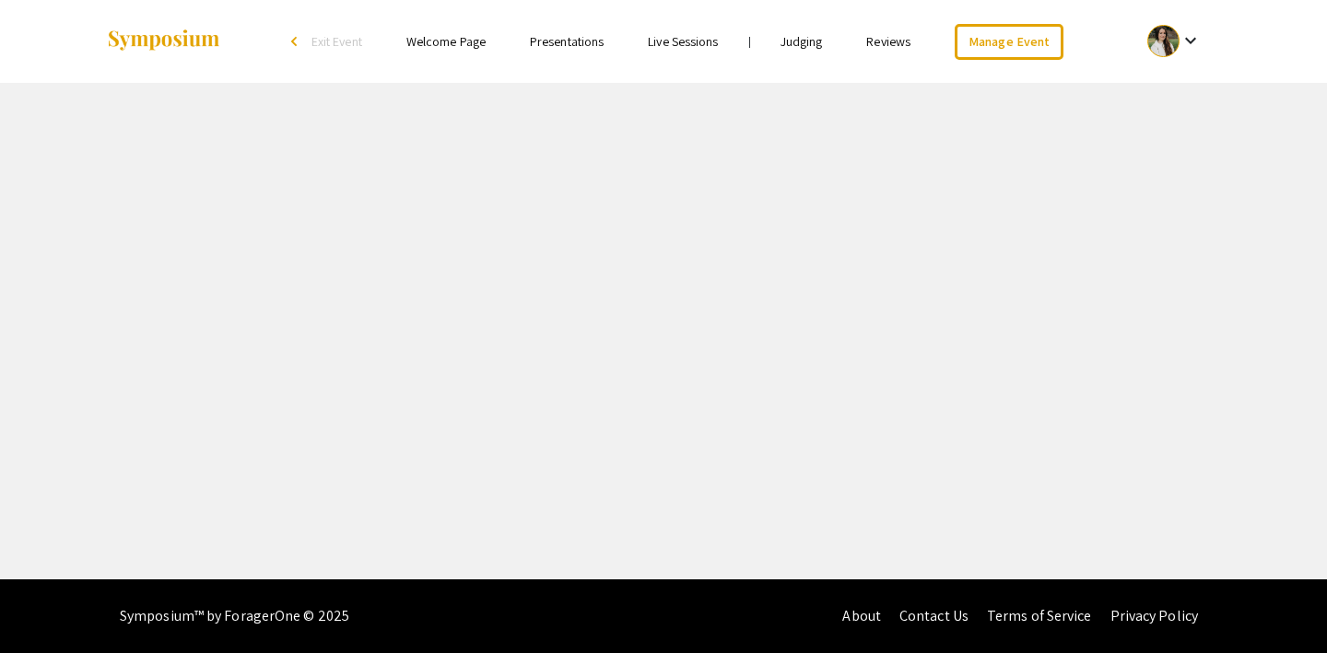
select select "8"
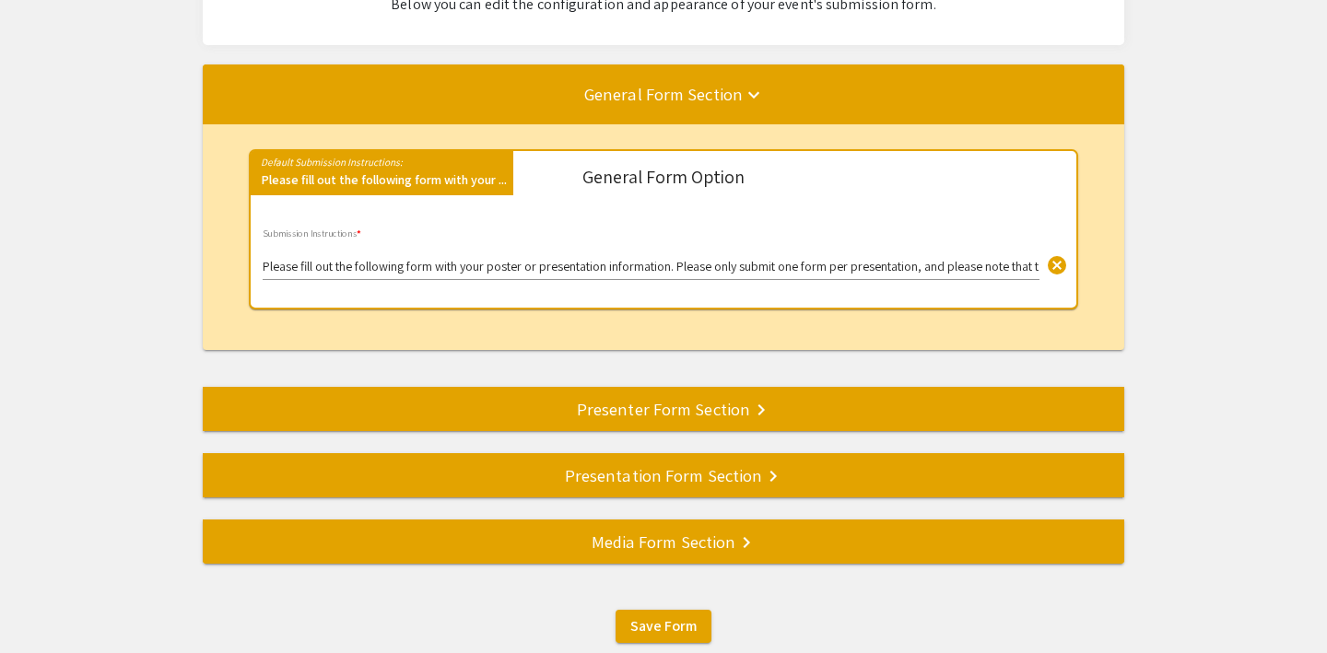
scroll to position [193, 0]
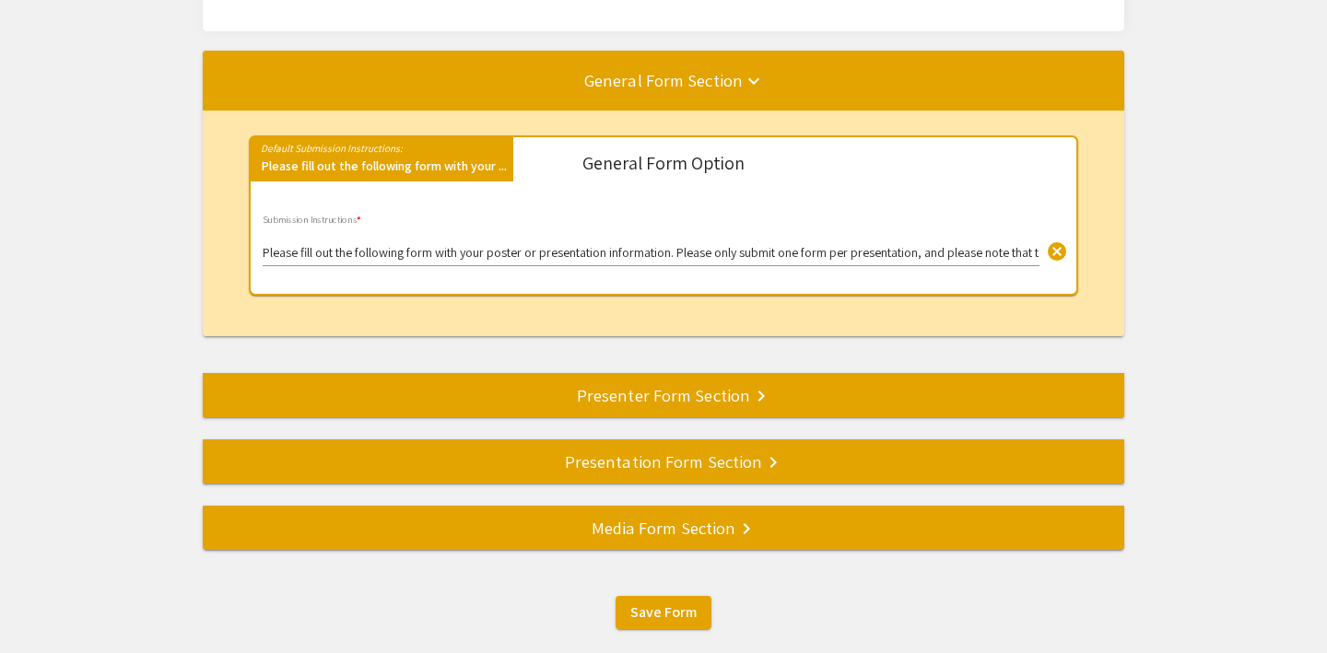
click at [754, 456] on div "Presentation Form Section keyboard_arrow_right" at bounding box center [663, 462] width 921 height 26
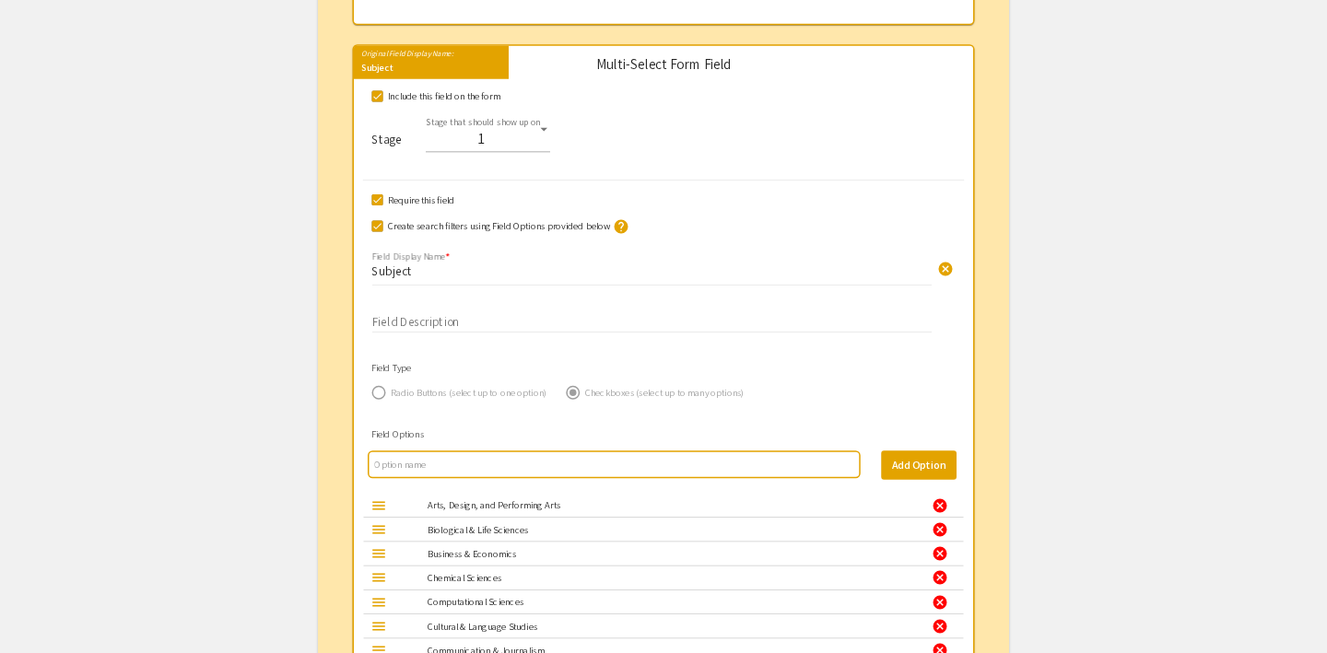
scroll to position [1896, 0]
